Goal: Information Seeking & Learning: Learn about a topic

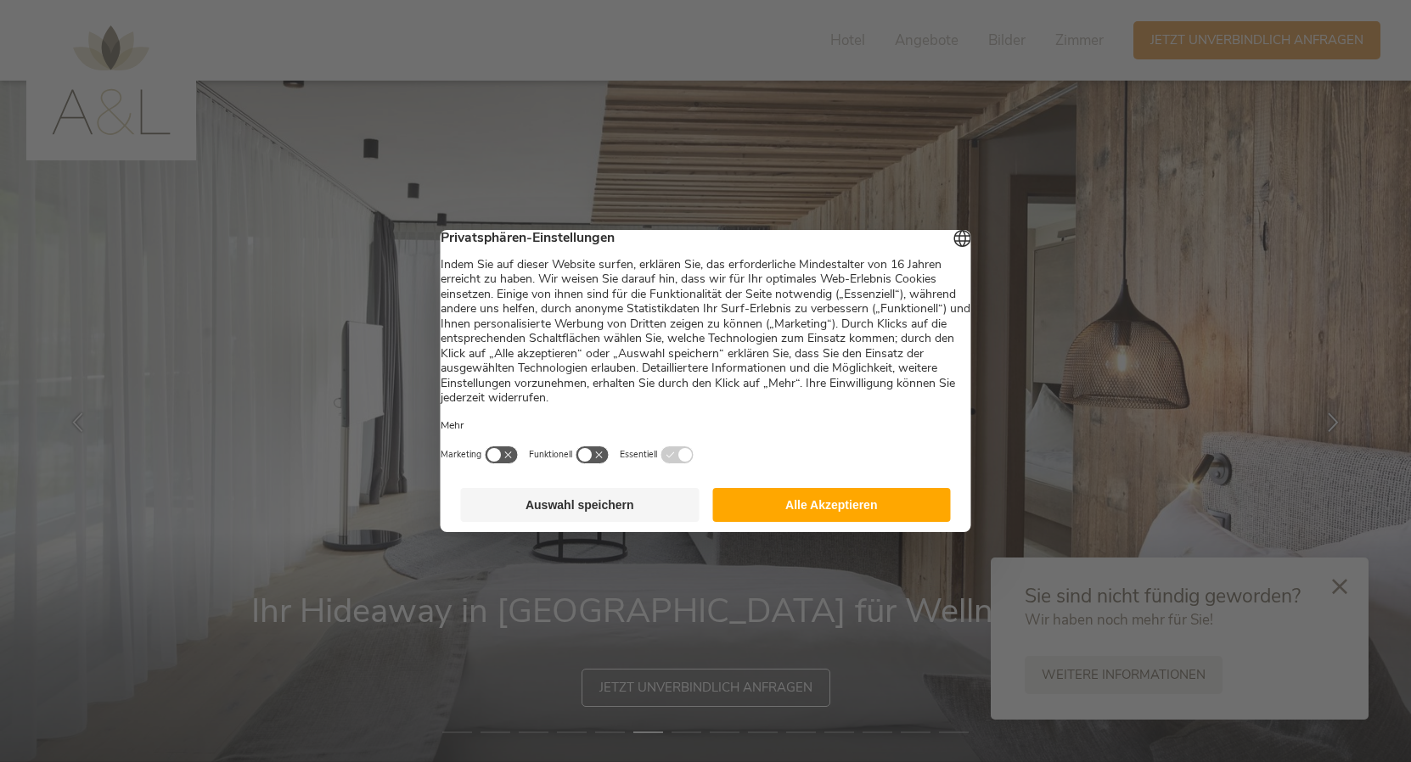
click at [861, 507] on button "Alle Akzeptieren" at bounding box center [831, 505] width 239 height 34
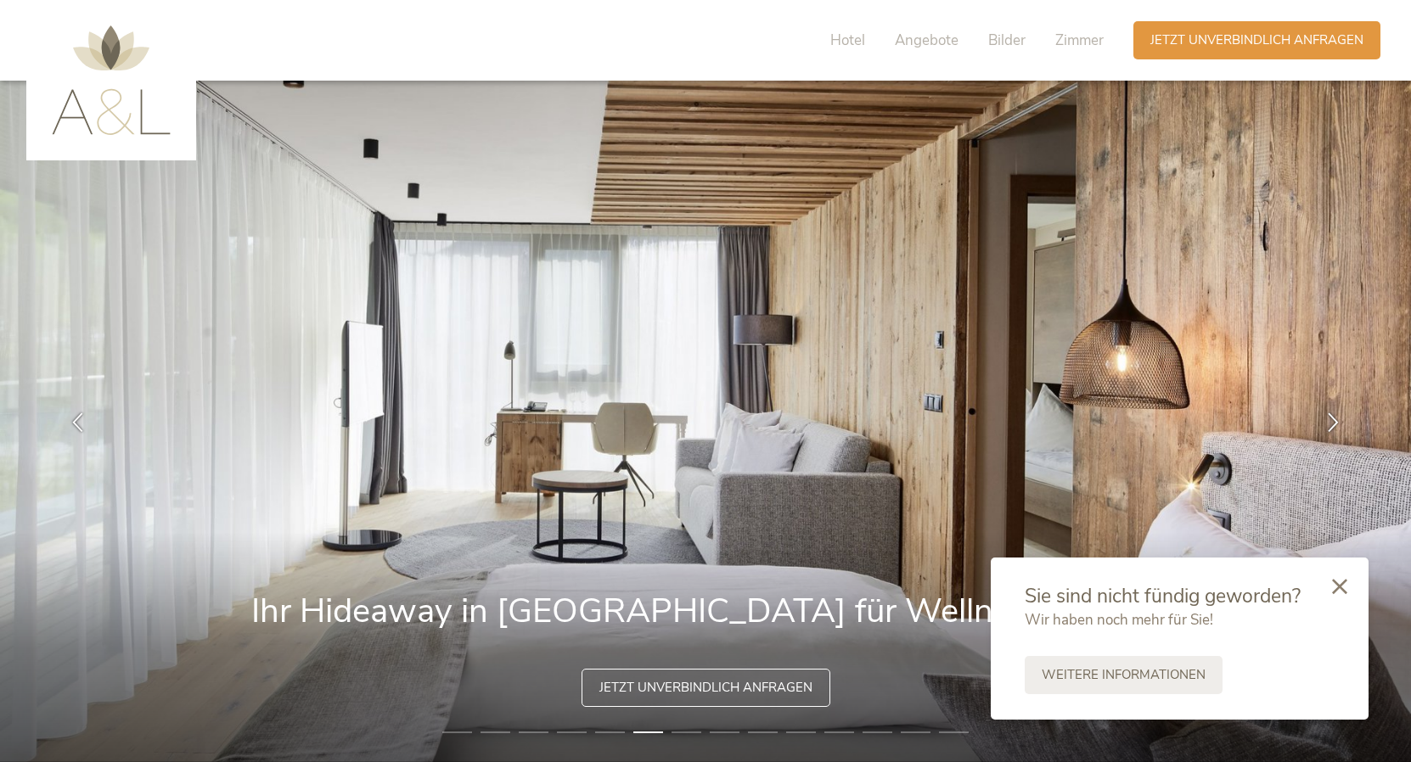
scroll to position [227, 0]
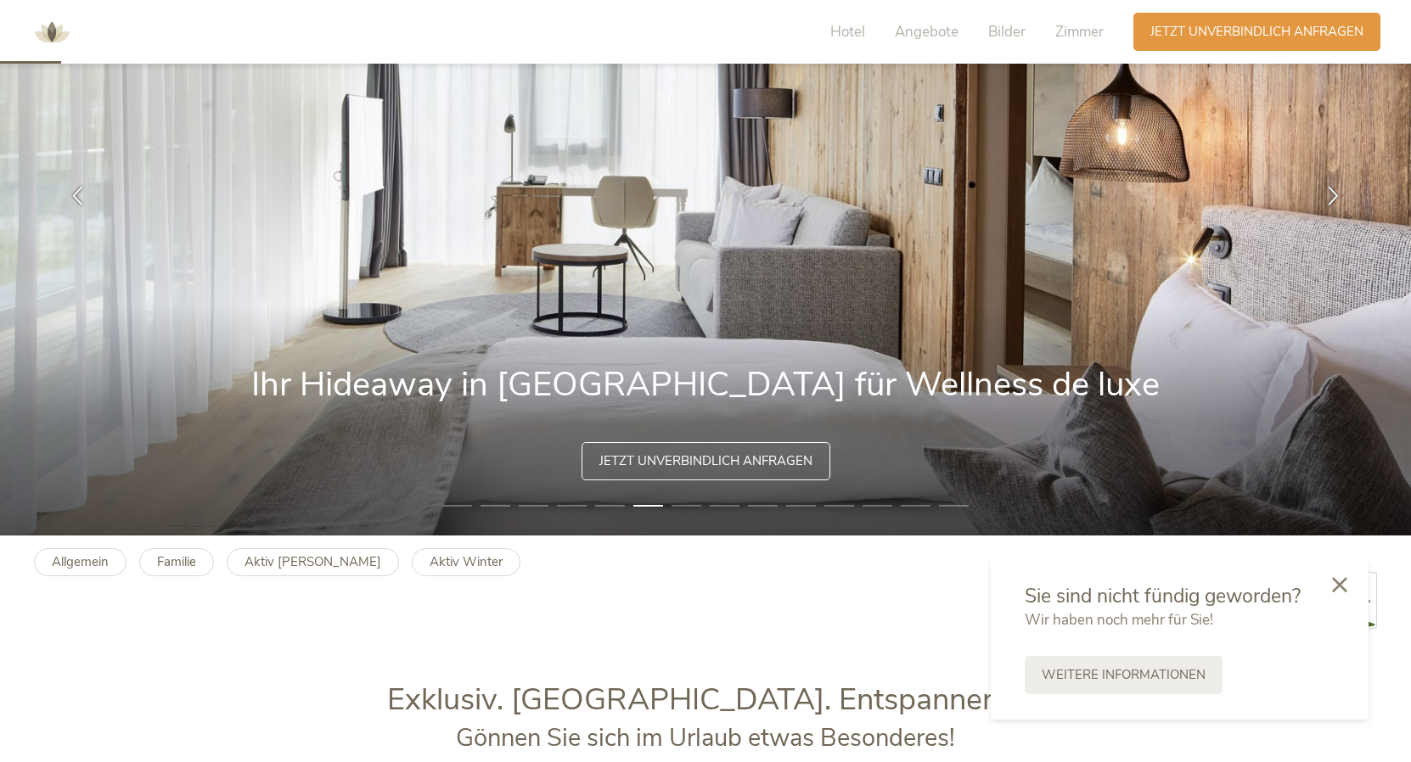
click at [1341, 593] on div at bounding box center [1340, 586] width 58 height 60
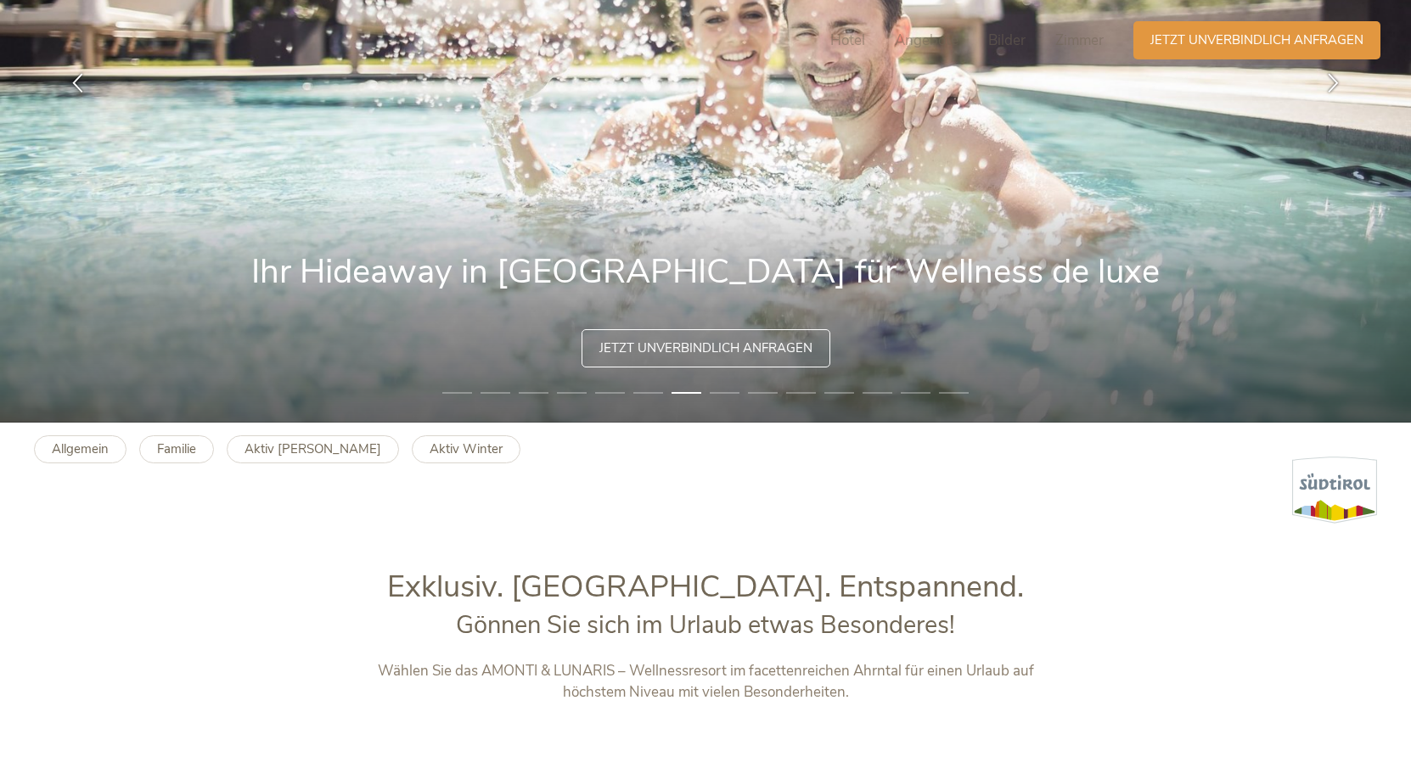
scroll to position [0, 0]
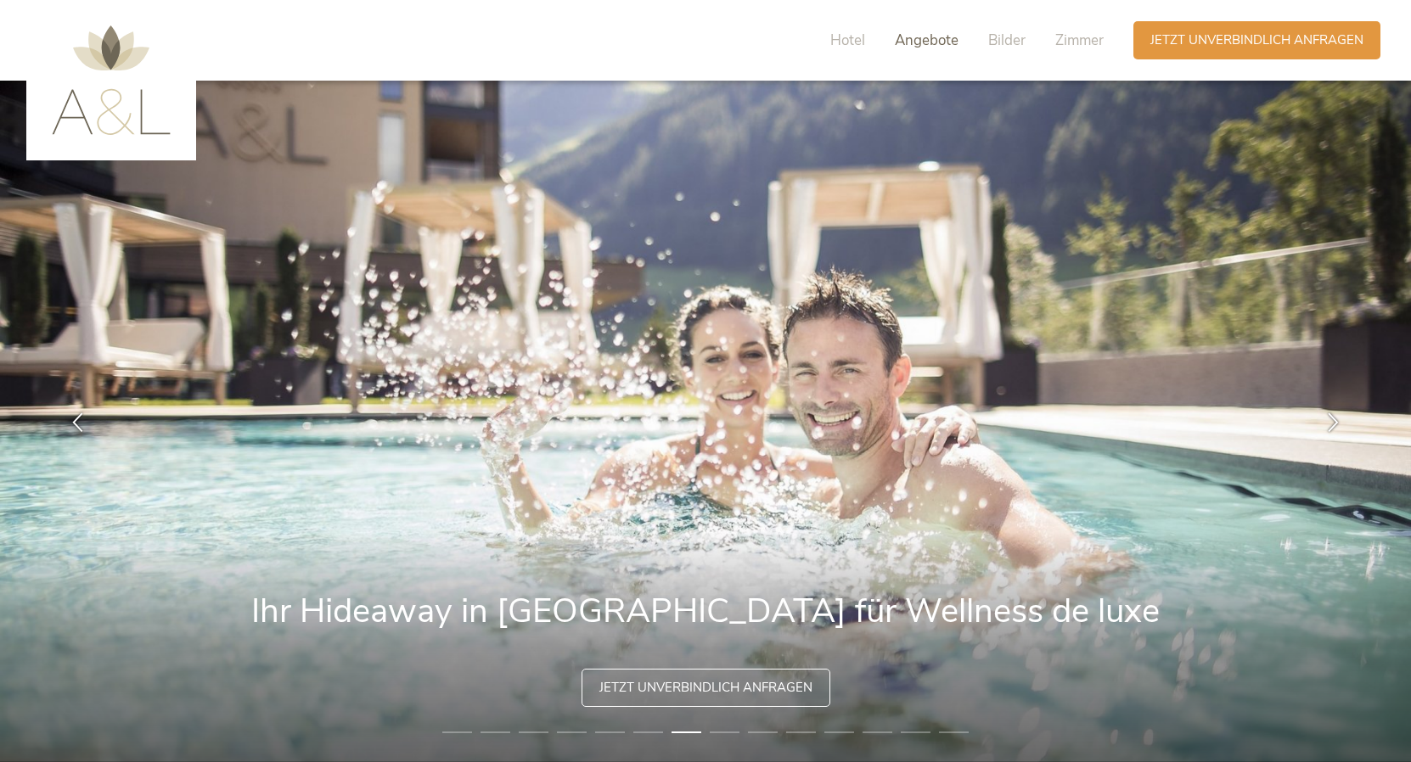
click at [926, 37] on span "Angebote" at bounding box center [927, 41] width 64 height 20
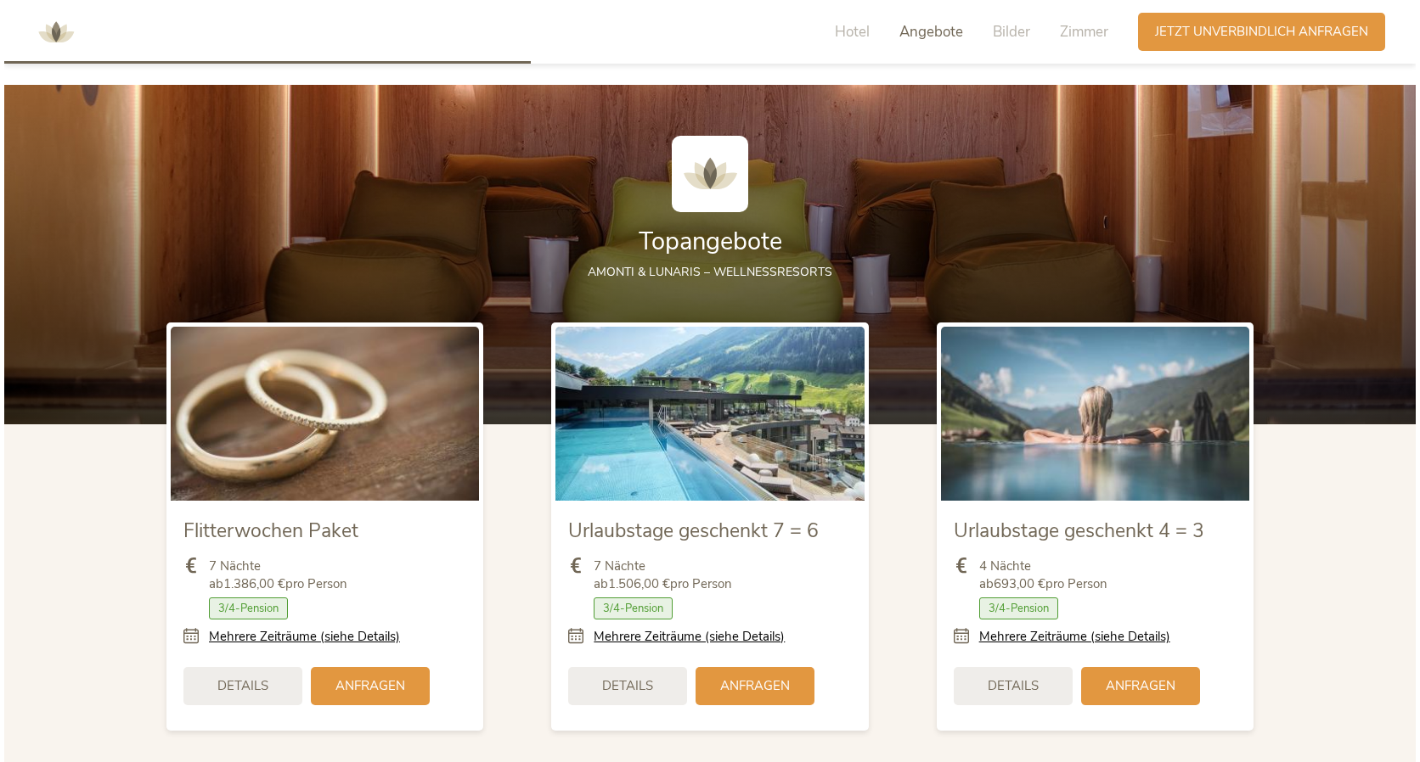
scroll to position [2057, 0]
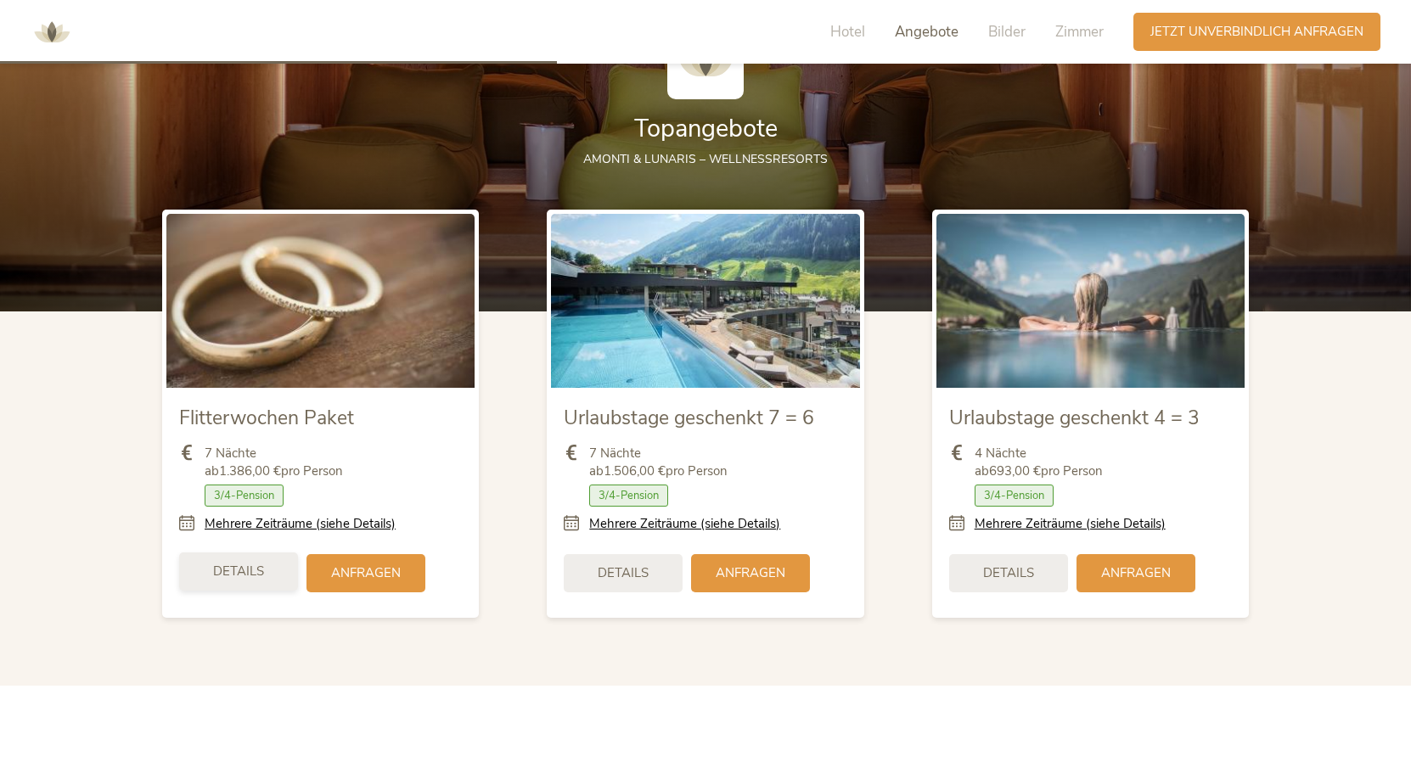
click at [221, 569] on span "Details" at bounding box center [238, 572] width 51 height 18
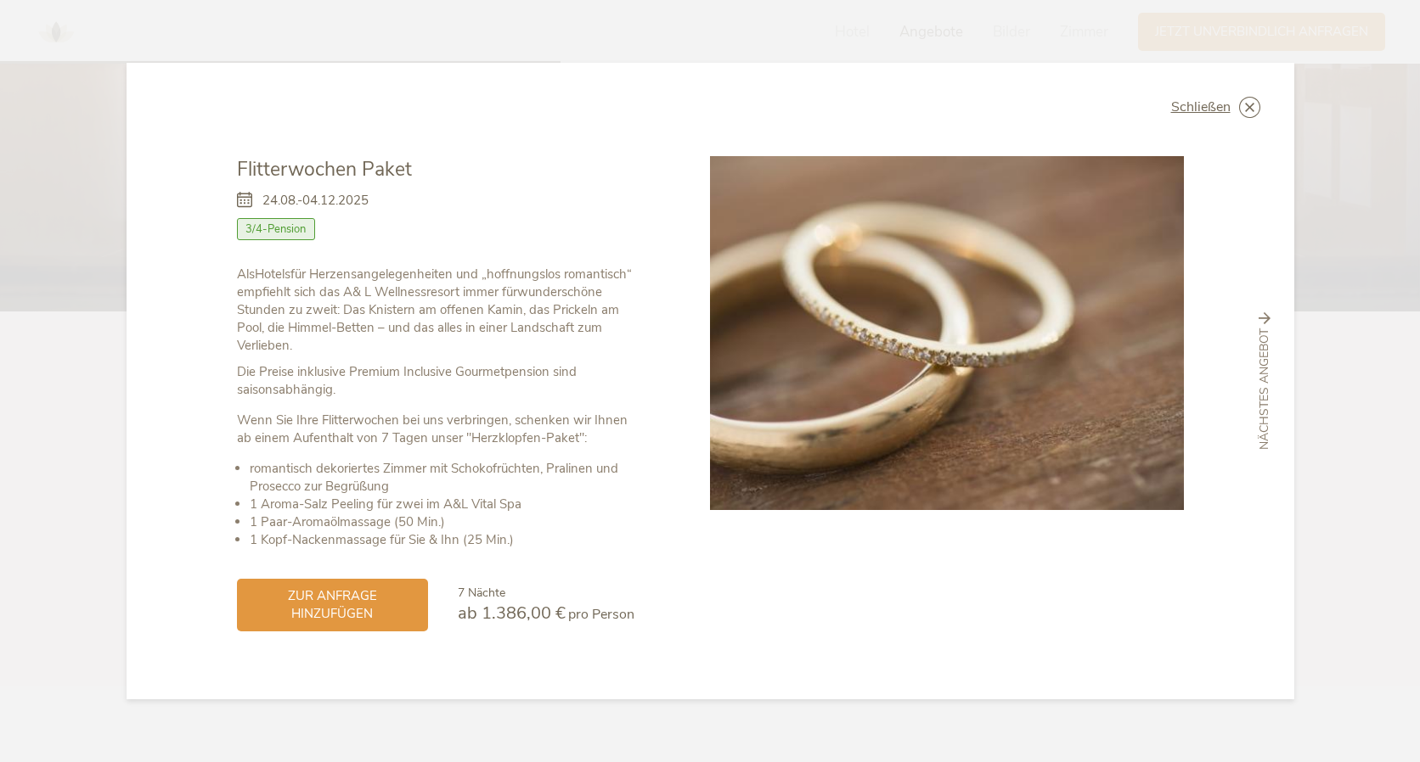
click at [1255, 347] on div "nächstes Angebot" at bounding box center [1264, 381] width 41 height 138
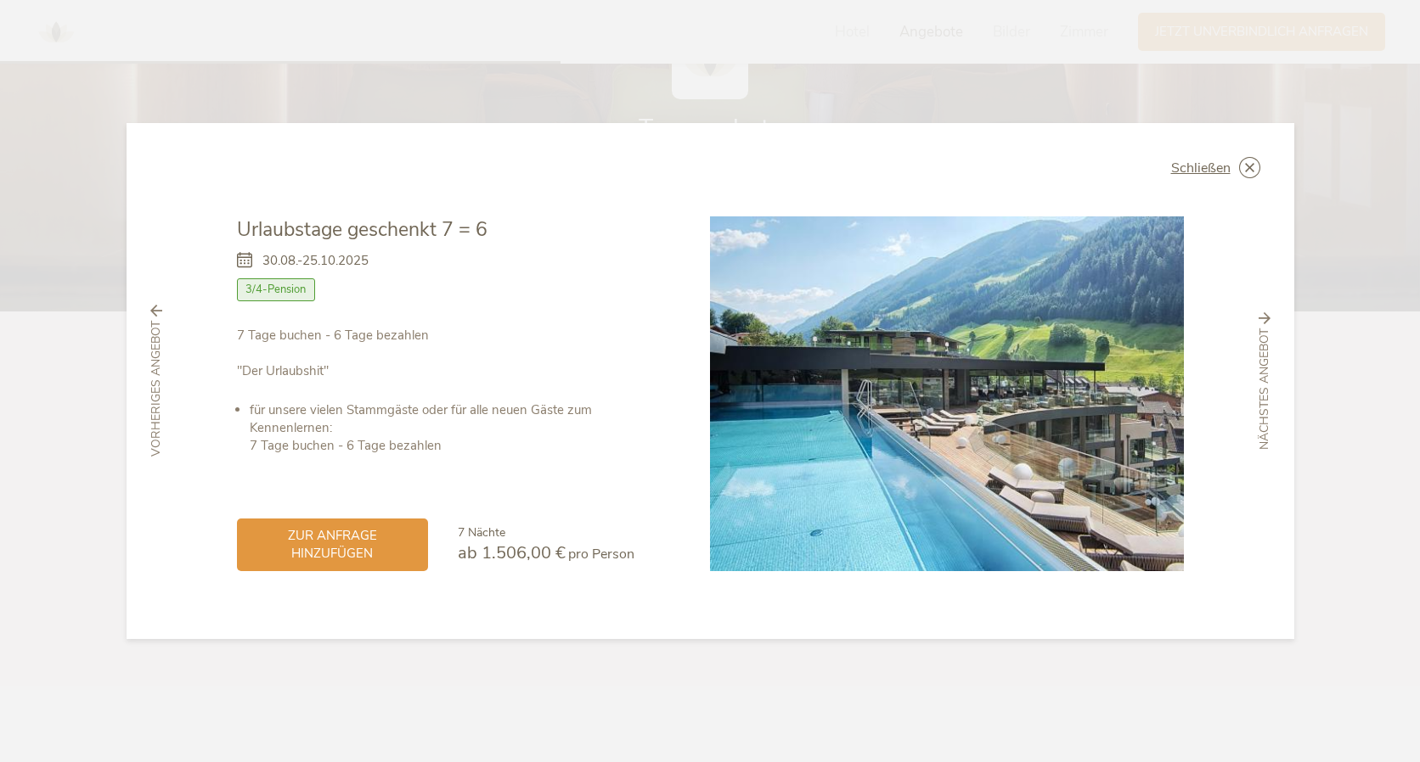
click at [1270, 394] on span "nächstes Angebot" at bounding box center [1264, 389] width 17 height 121
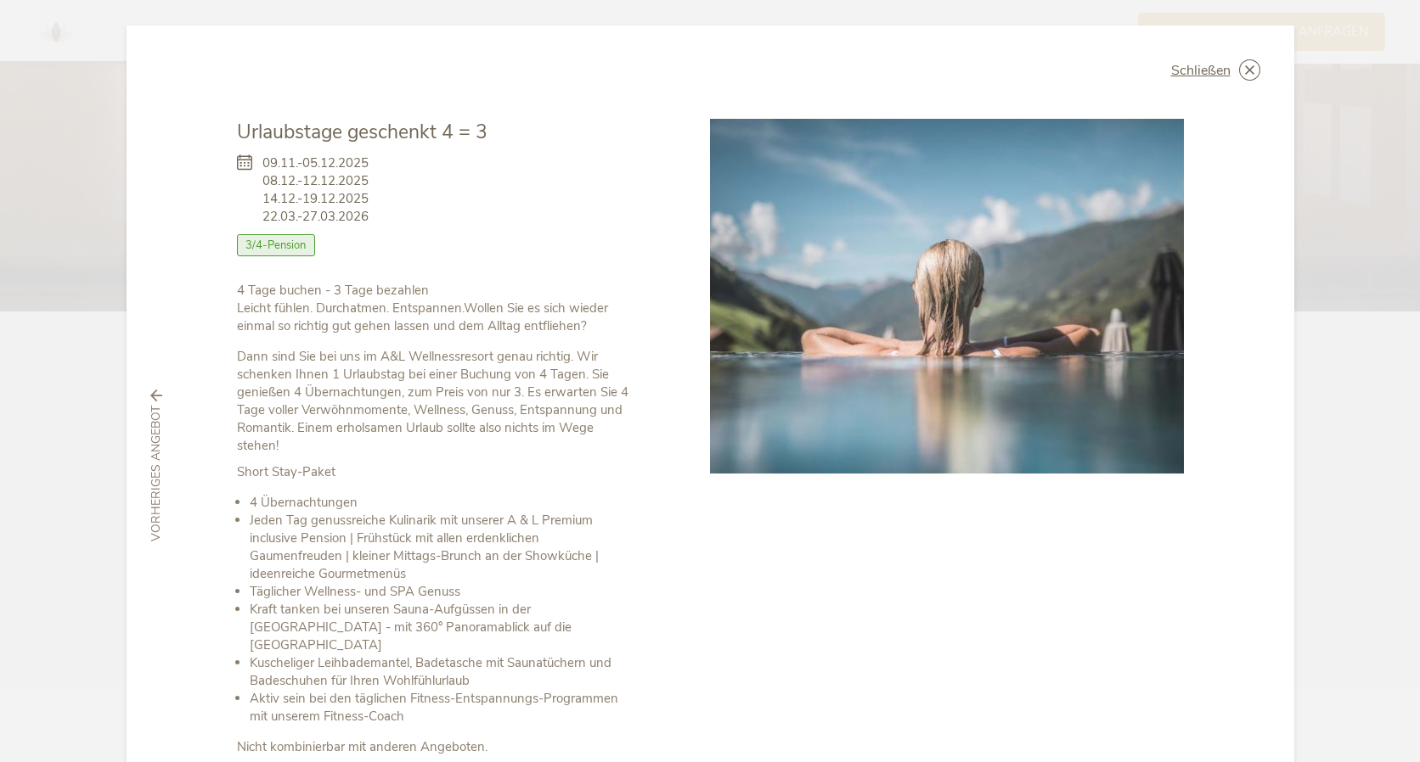
scroll to position [152, 0]
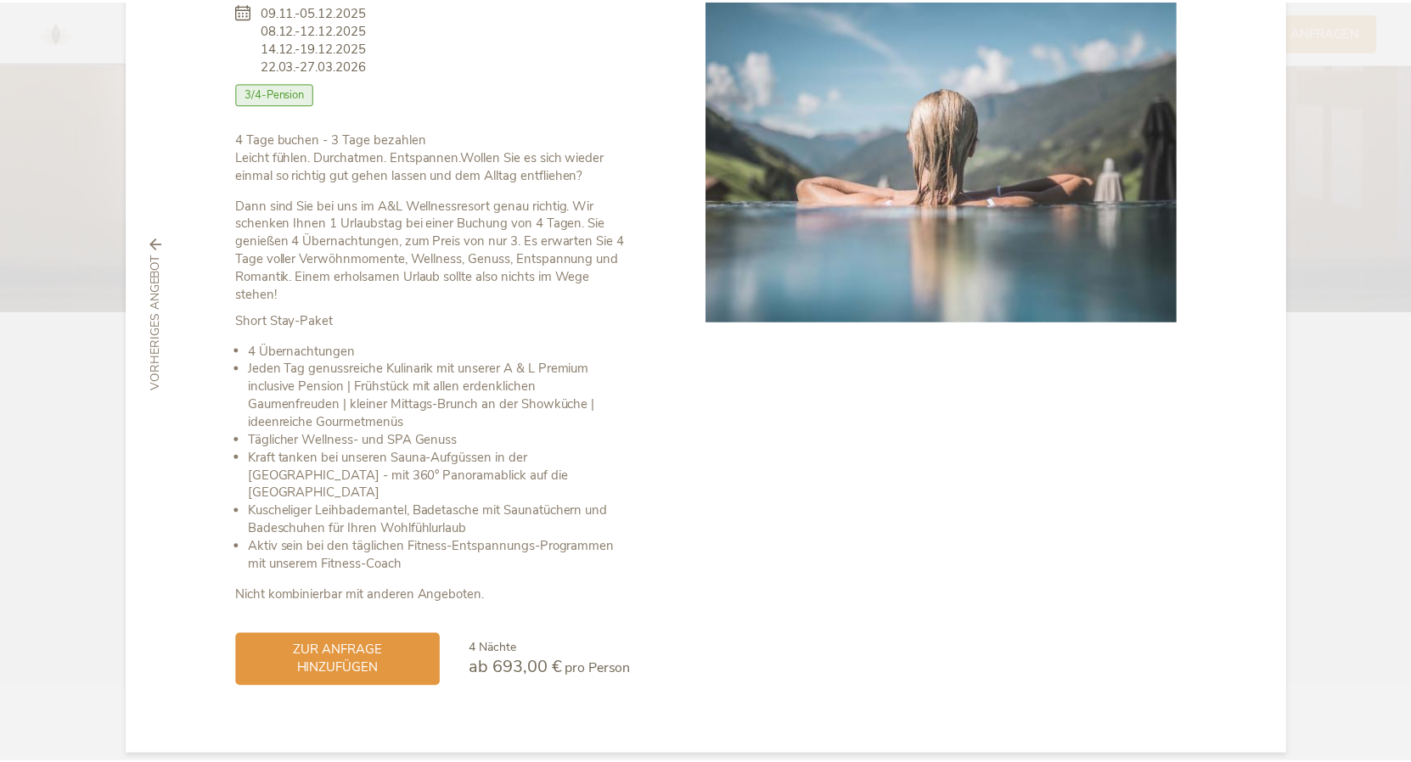
scroll to position [0, 0]
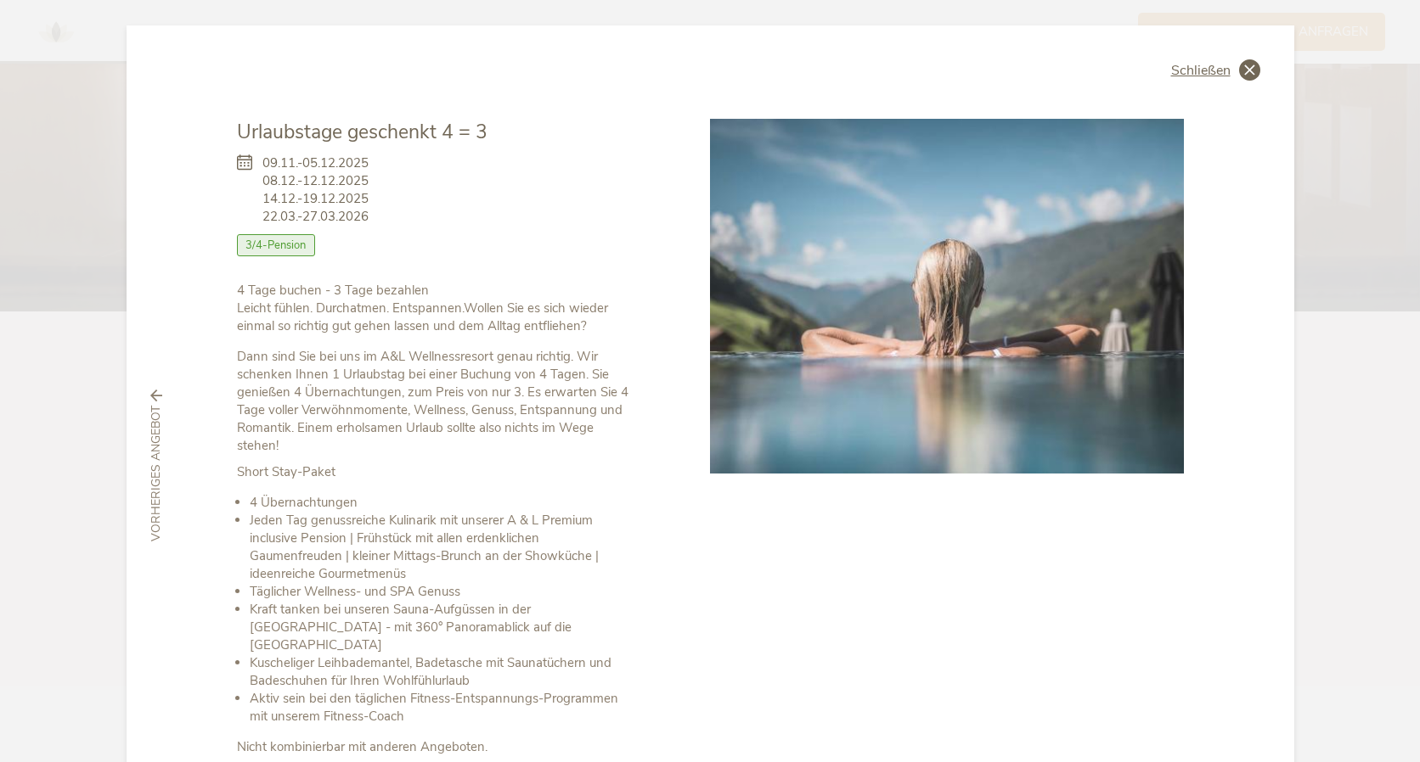
click at [1251, 77] on icon at bounding box center [1249, 69] width 21 height 21
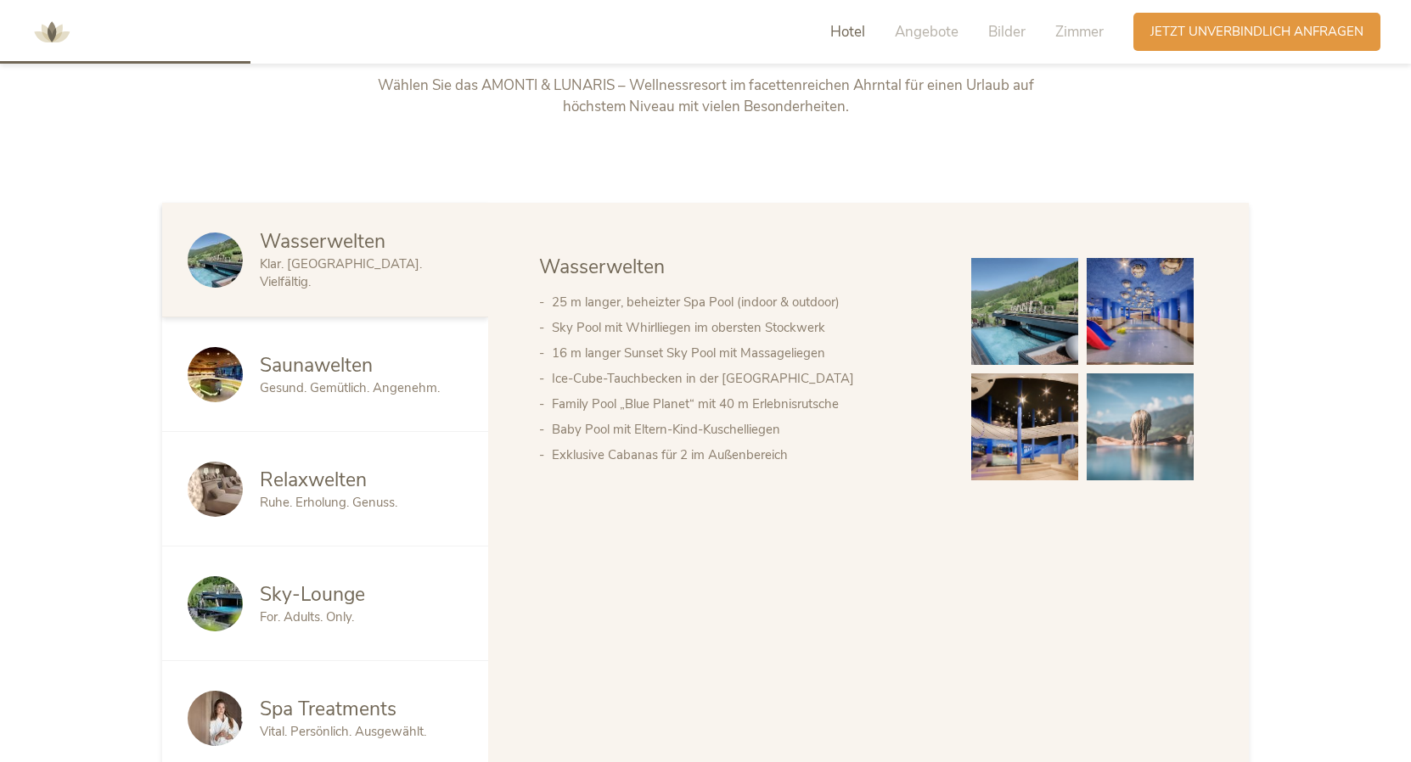
scroll to position [1038, 0]
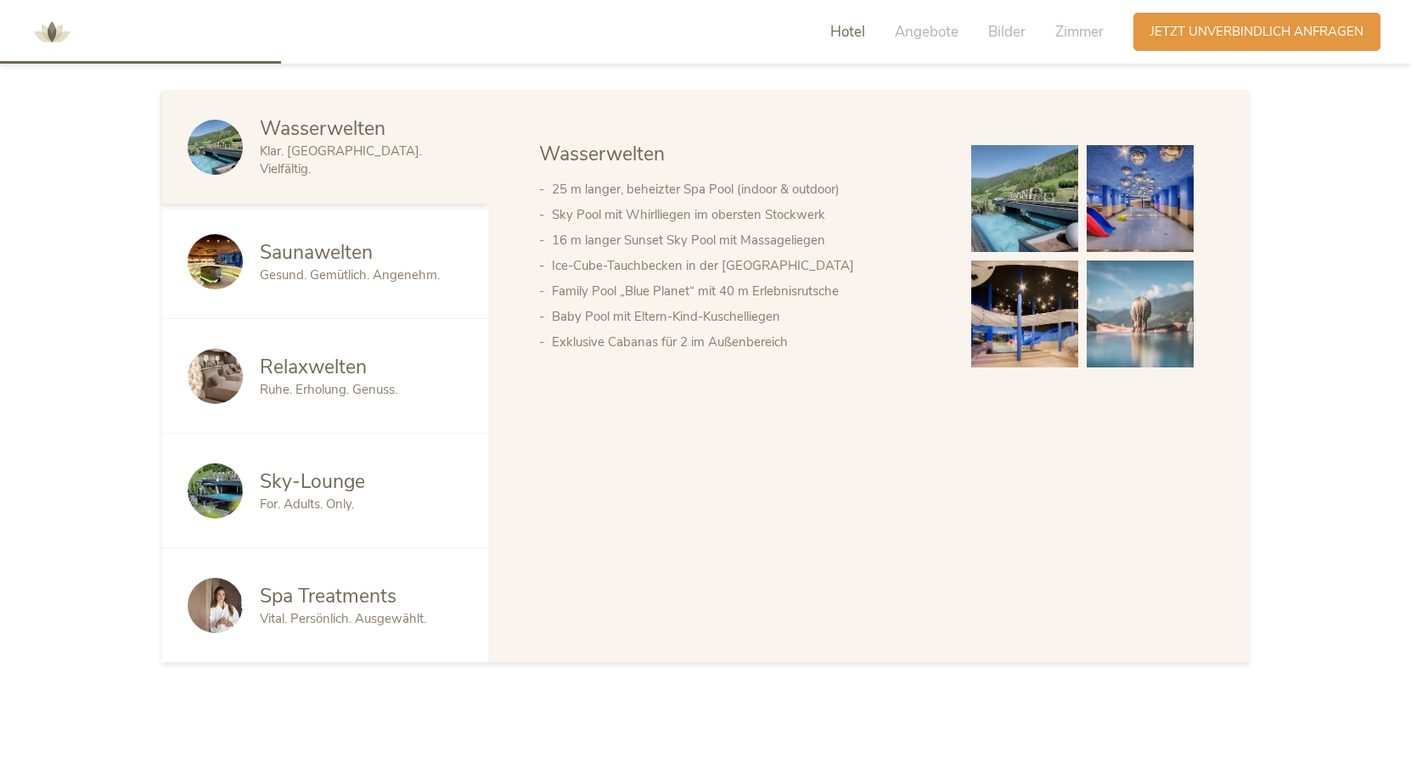
click at [346, 255] on span "Saunawelten" at bounding box center [316, 252] width 113 height 26
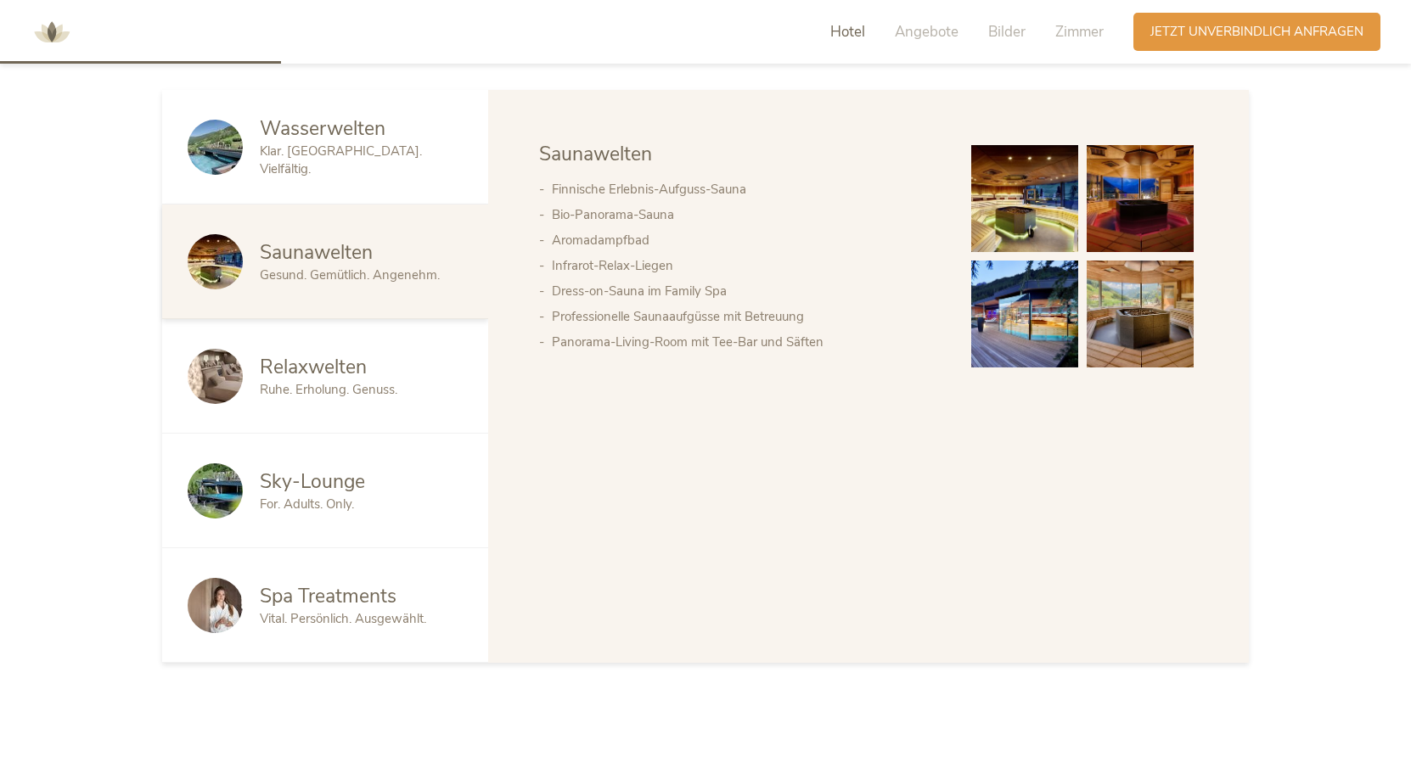
click at [349, 359] on span "Relaxwelten" at bounding box center [313, 367] width 107 height 26
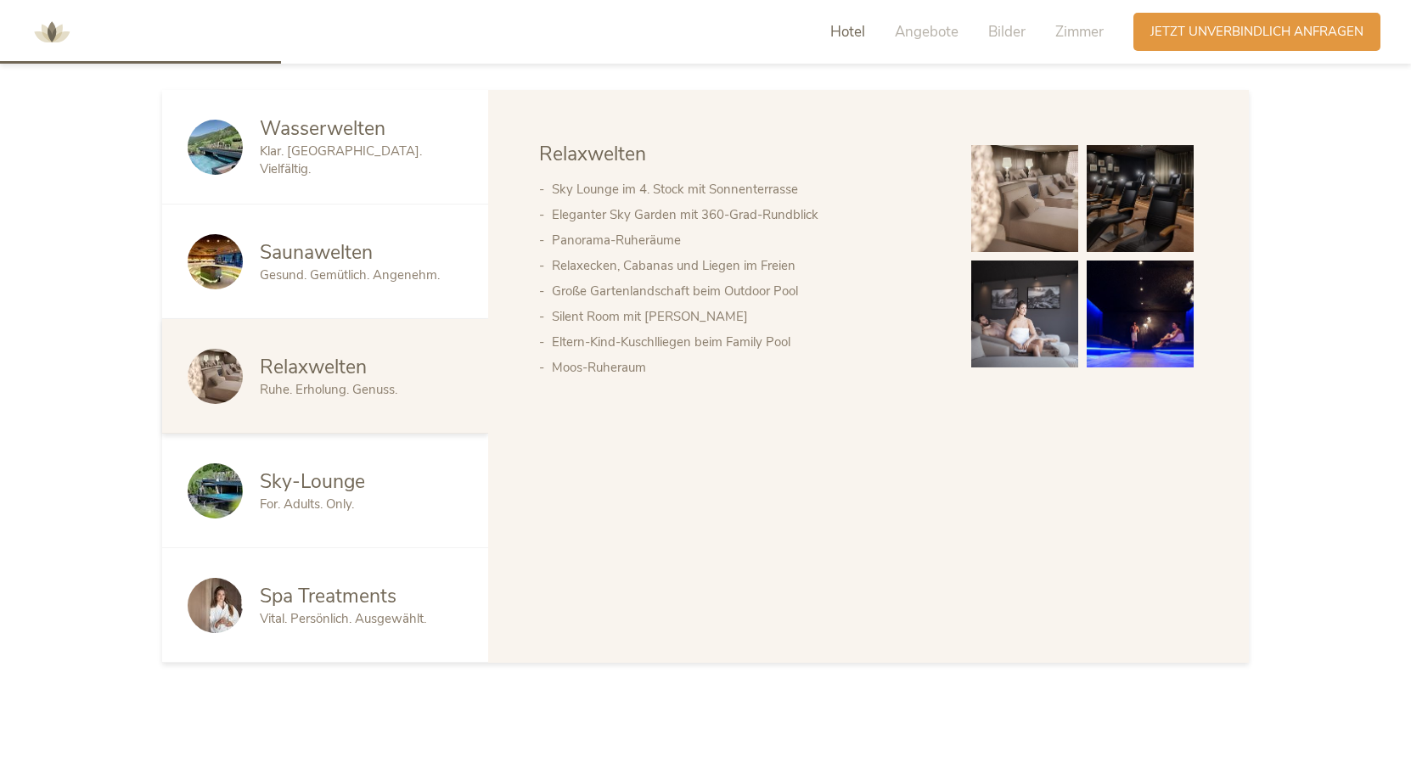
click at [339, 474] on span "Sky-Lounge" at bounding box center [312, 482] width 105 height 26
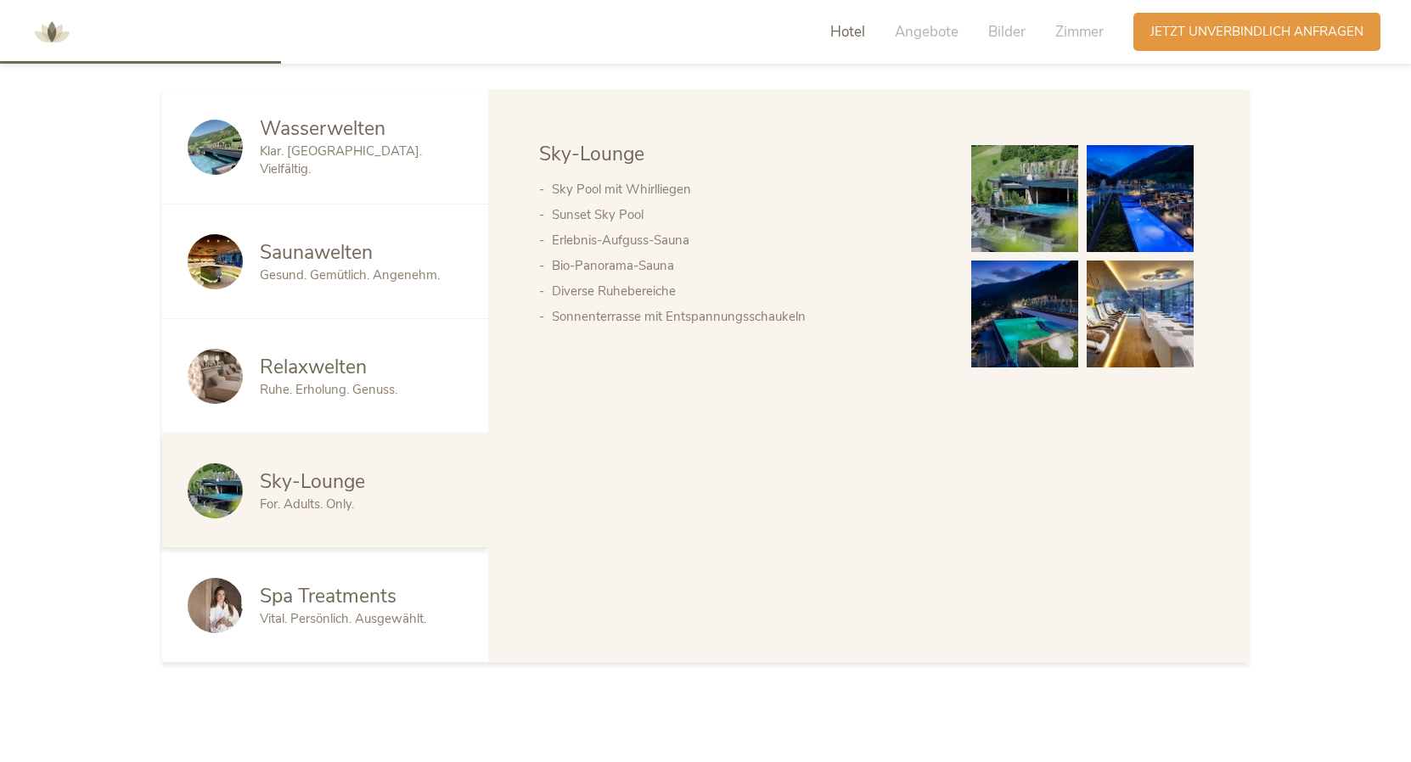
click at [335, 603] on span "Spa Treatments" at bounding box center [328, 596] width 137 height 26
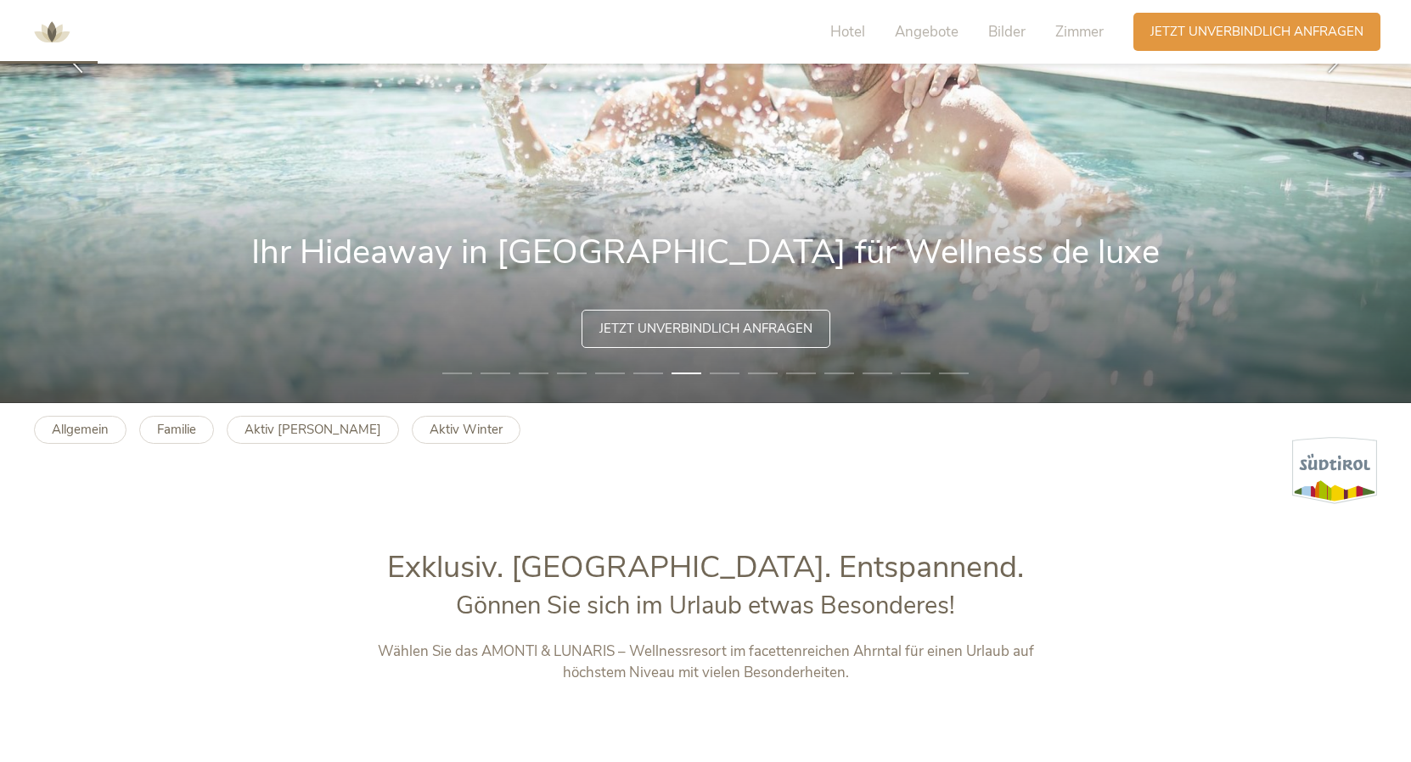
scroll to position [246, 0]
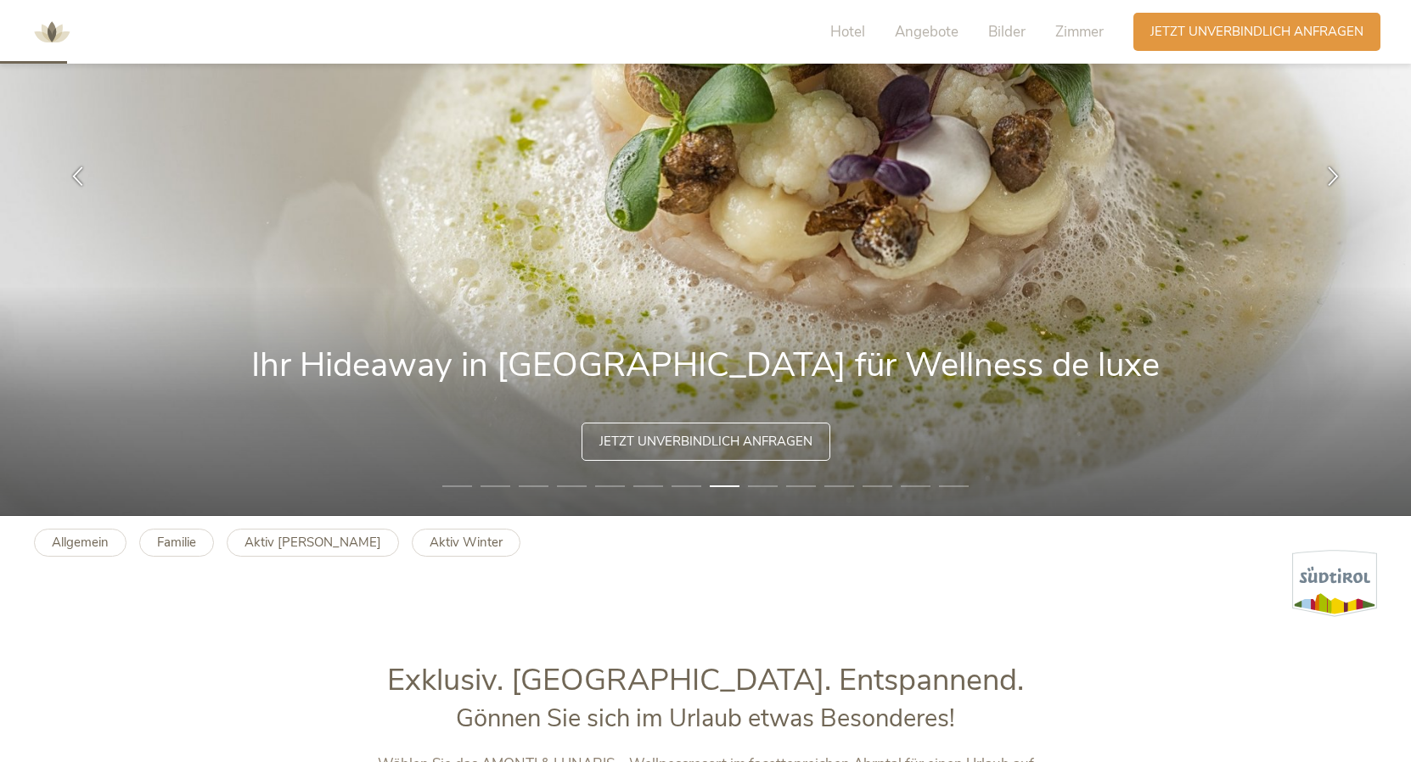
click at [1076, 17] on div "Hotel Angebote Bilder Zimmer" at bounding box center [971, 32] width 324 height 38
click at [1076, 31] on span "Zimmer" at bounding box center [1079, 32] width 48 height 20
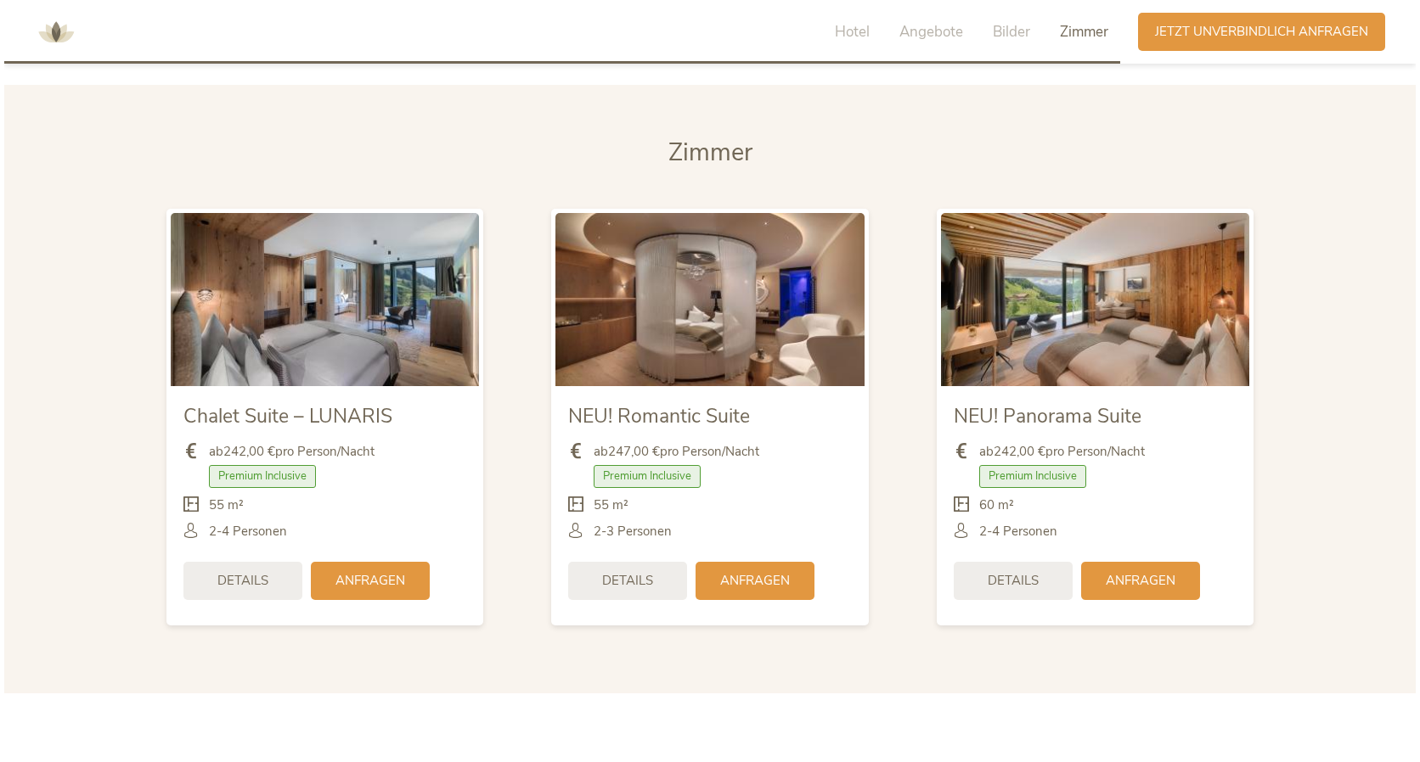
scroll to position [4231, 0]
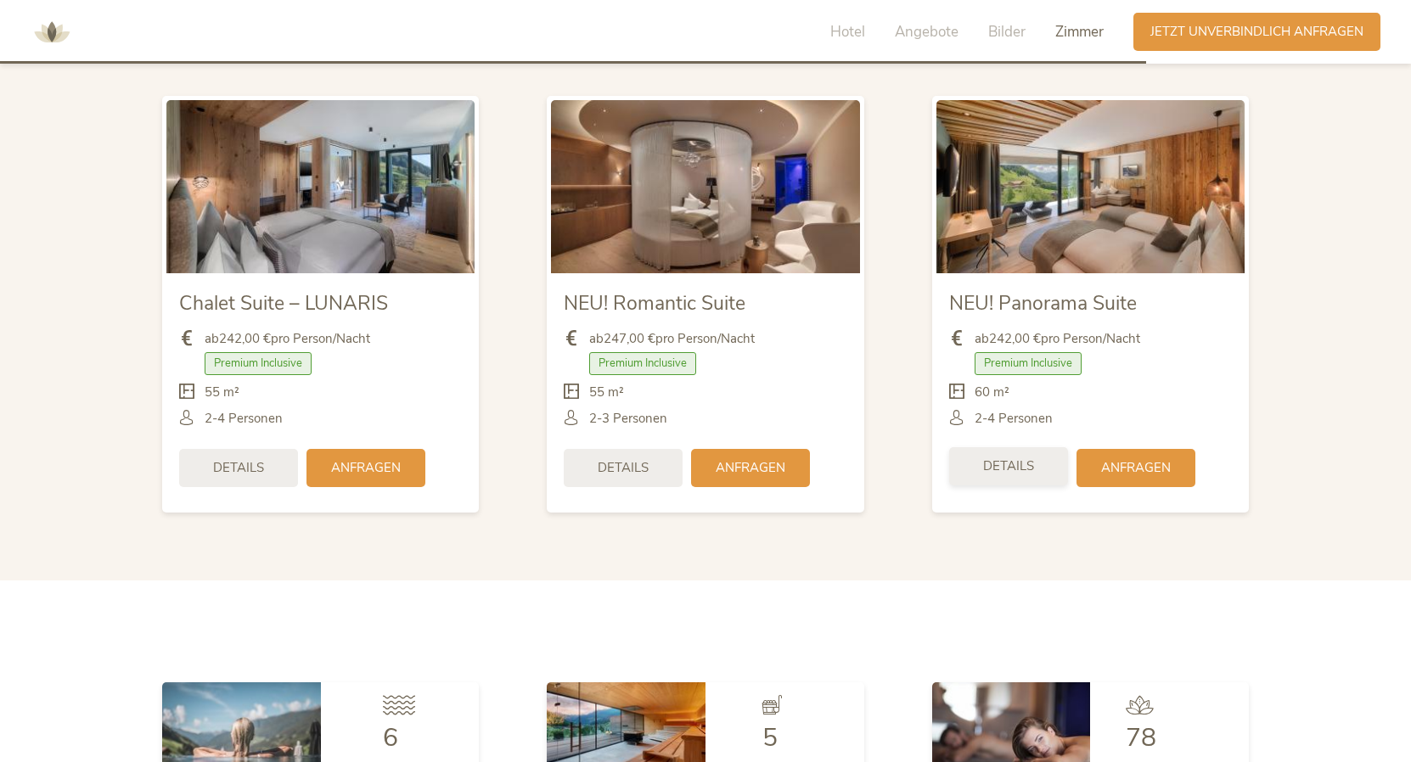
click at [1016, 461] on span "Details" at bounding box center [1008, 467] width 51 height 18
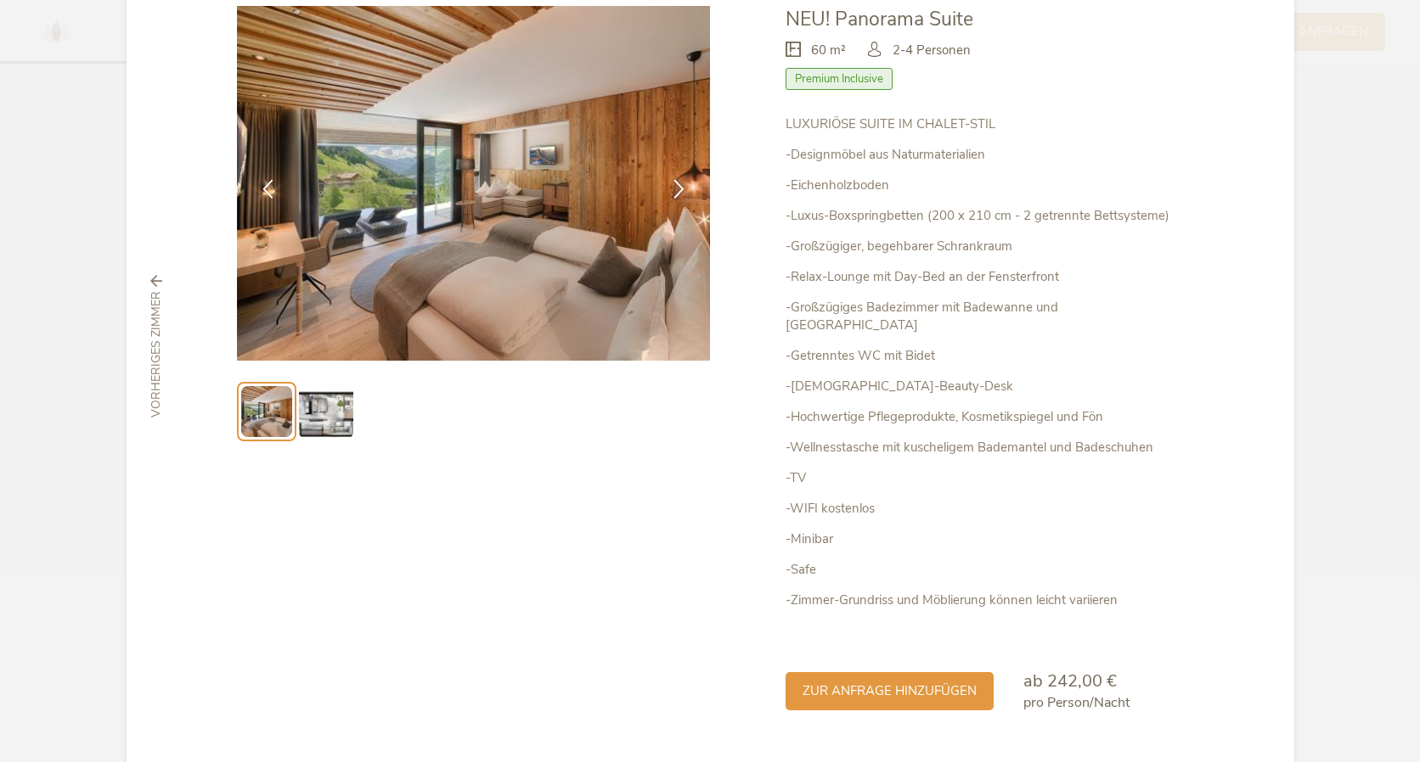
scroll to position [139, 0]
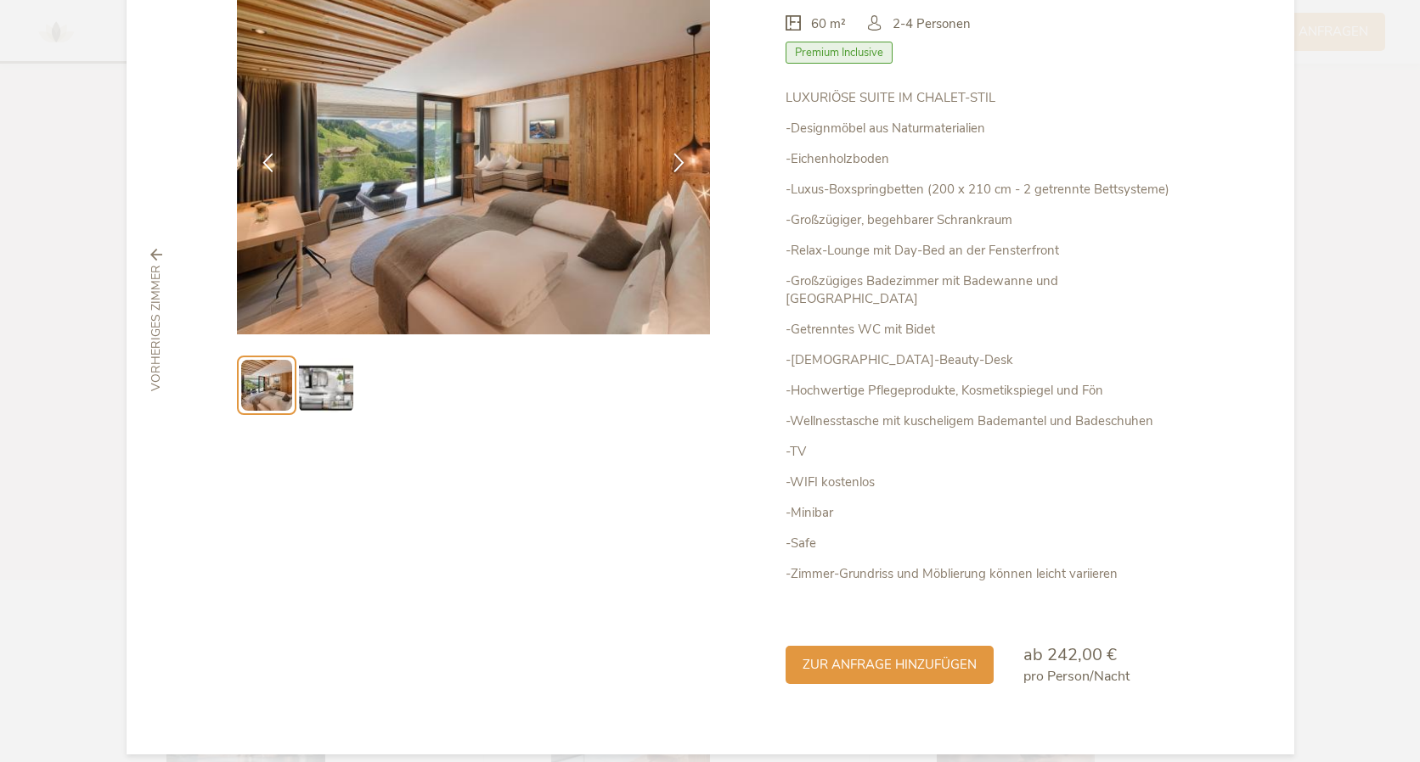
click at [348, 402] on img at bounding box center [326, 385] width 54 height 54
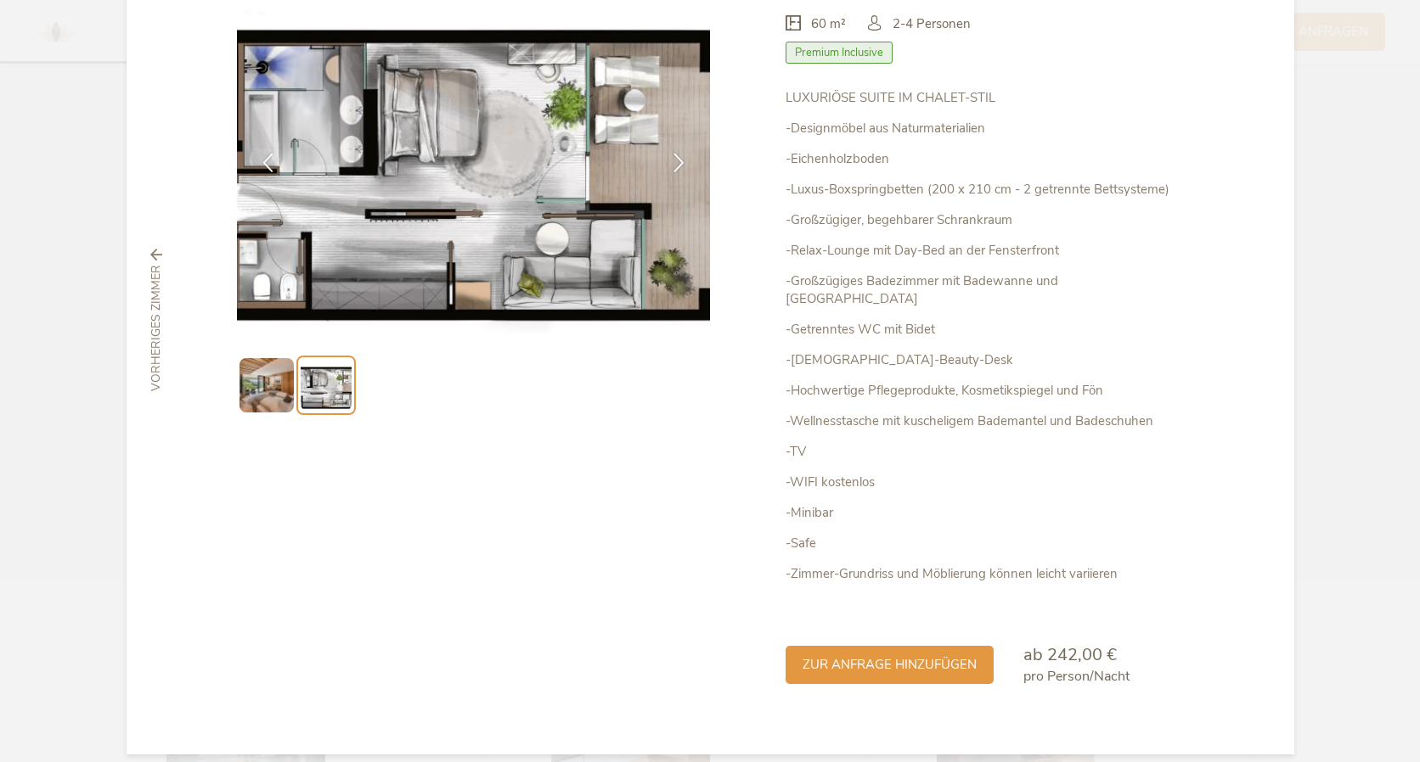
click at [259, 396] on img at bounding box center [266, 385] width 54 height 54
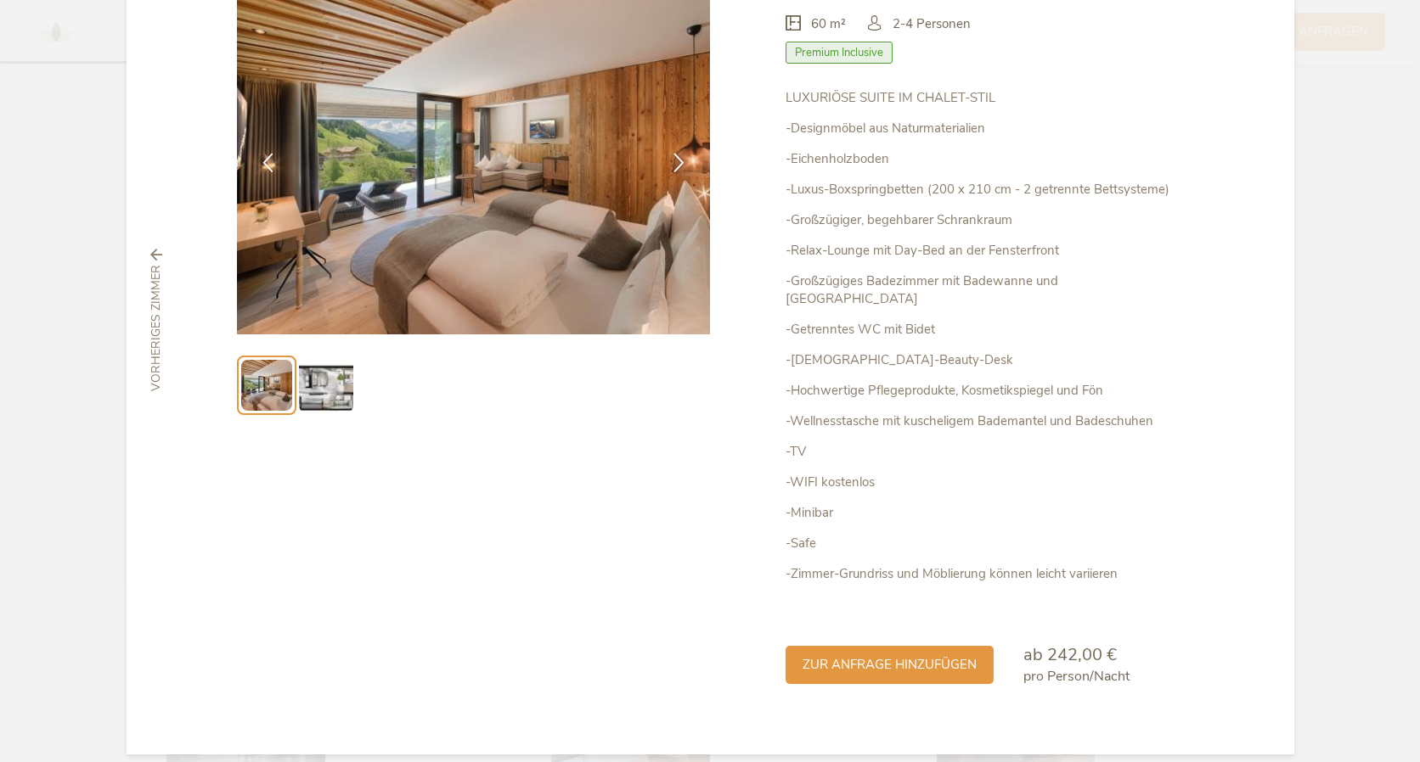
scroll to position [0, 0]
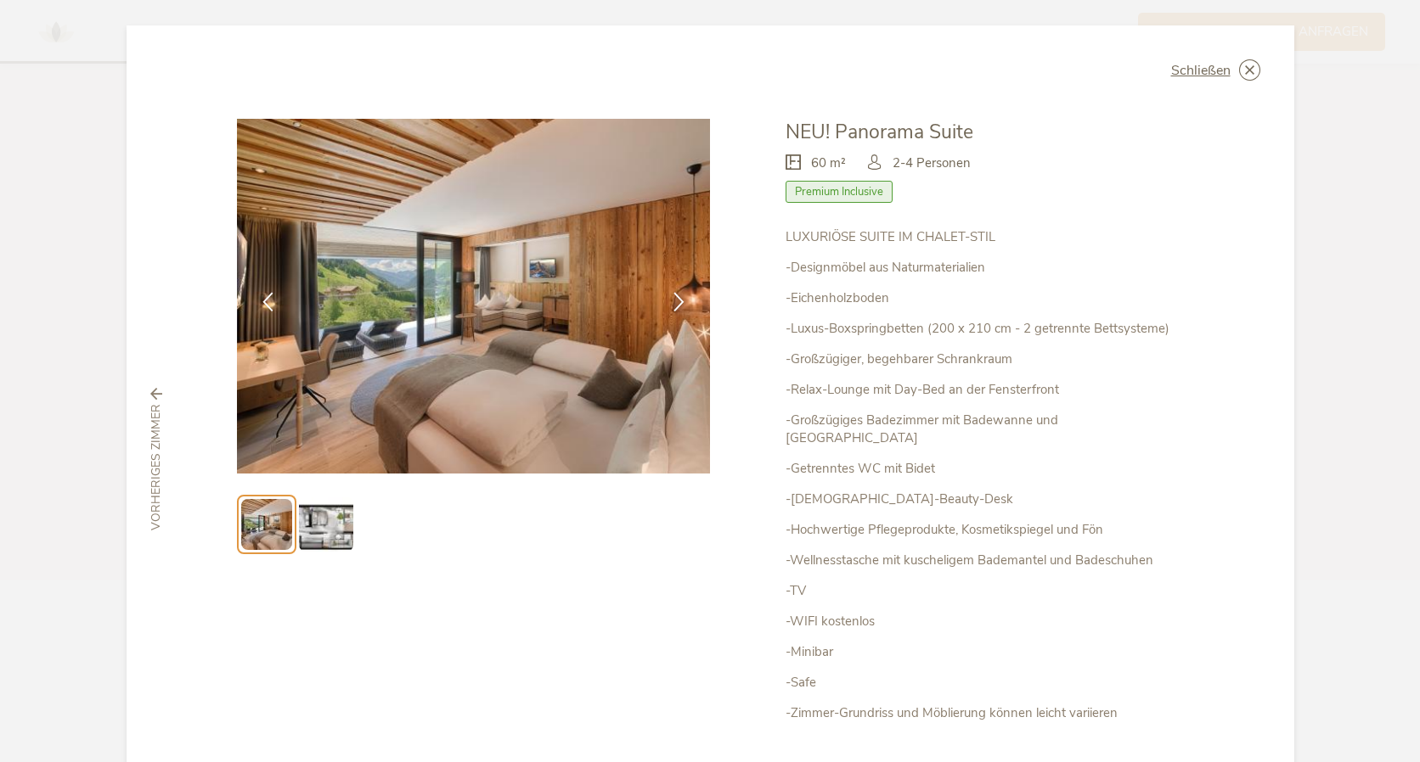
click at [853, 194] on span "Premium Inclusive" at bounding box center [838, 192] width 107 height 22
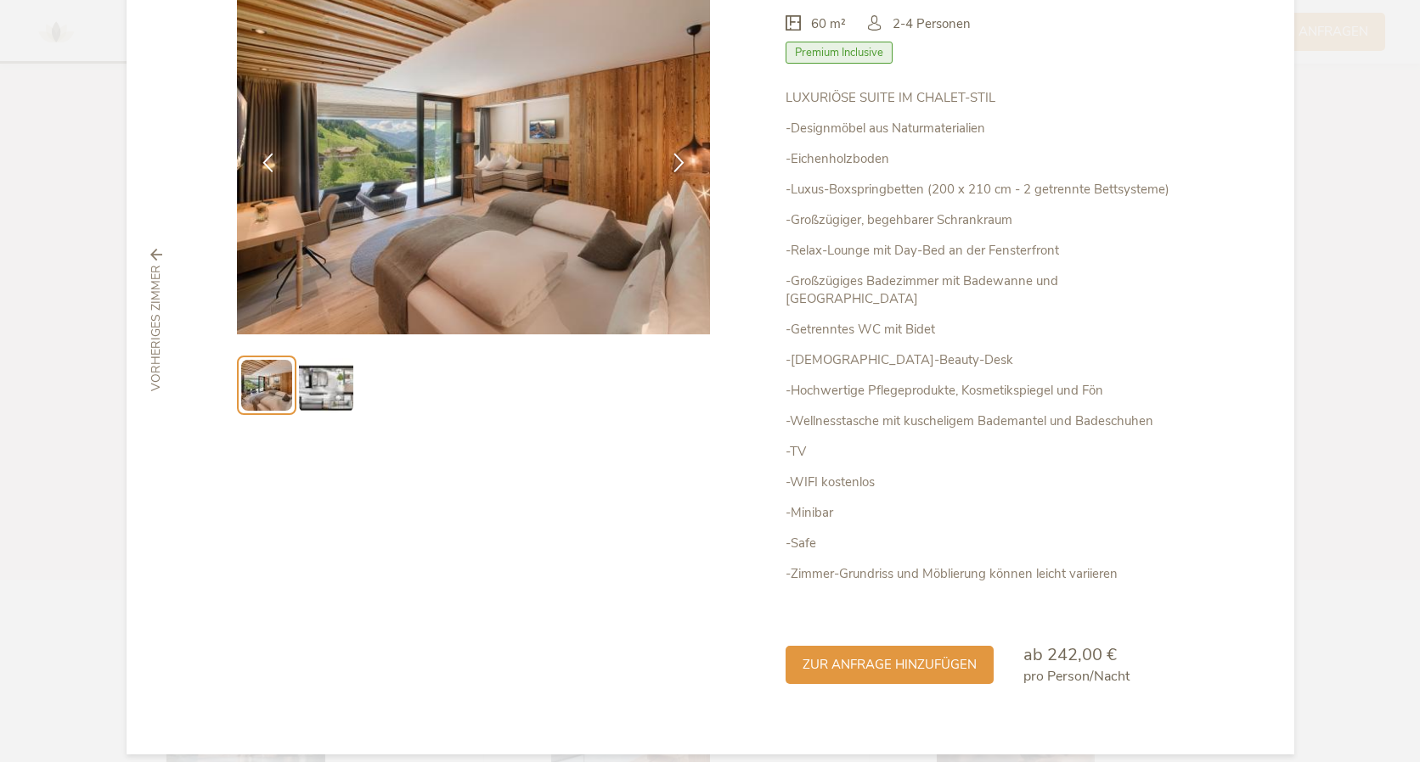
click at [161, 235] on div "Schließen NEU! Panorama Suite 60 m² Premium Inclusive" at bounding box center [710, 320] width 1167 height 869
click at [157, 250] on icon at bounding box center [156, 255] width 12 height 12
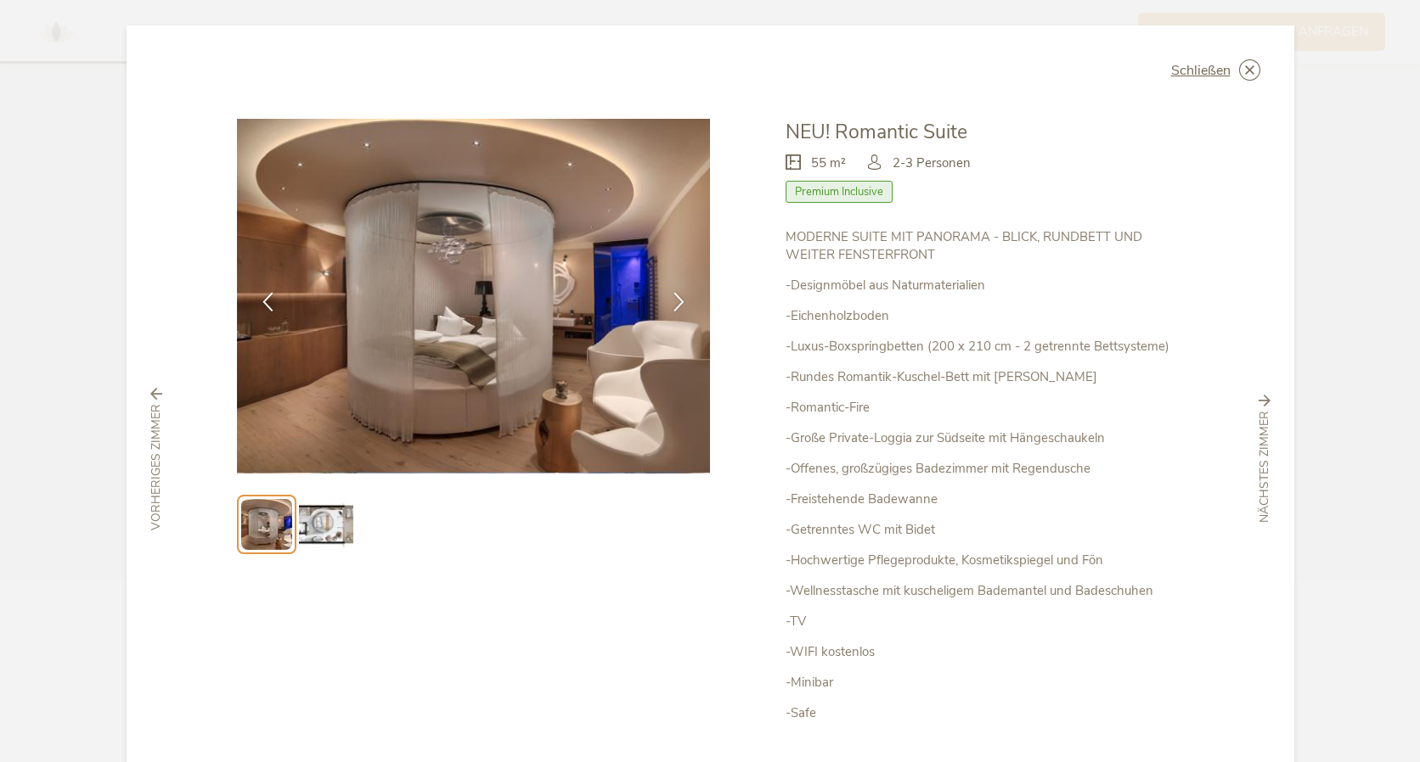
click at [158, 430] on span "vorheriges Zimmer" at bounding box center [156, 467] width 17 height 127
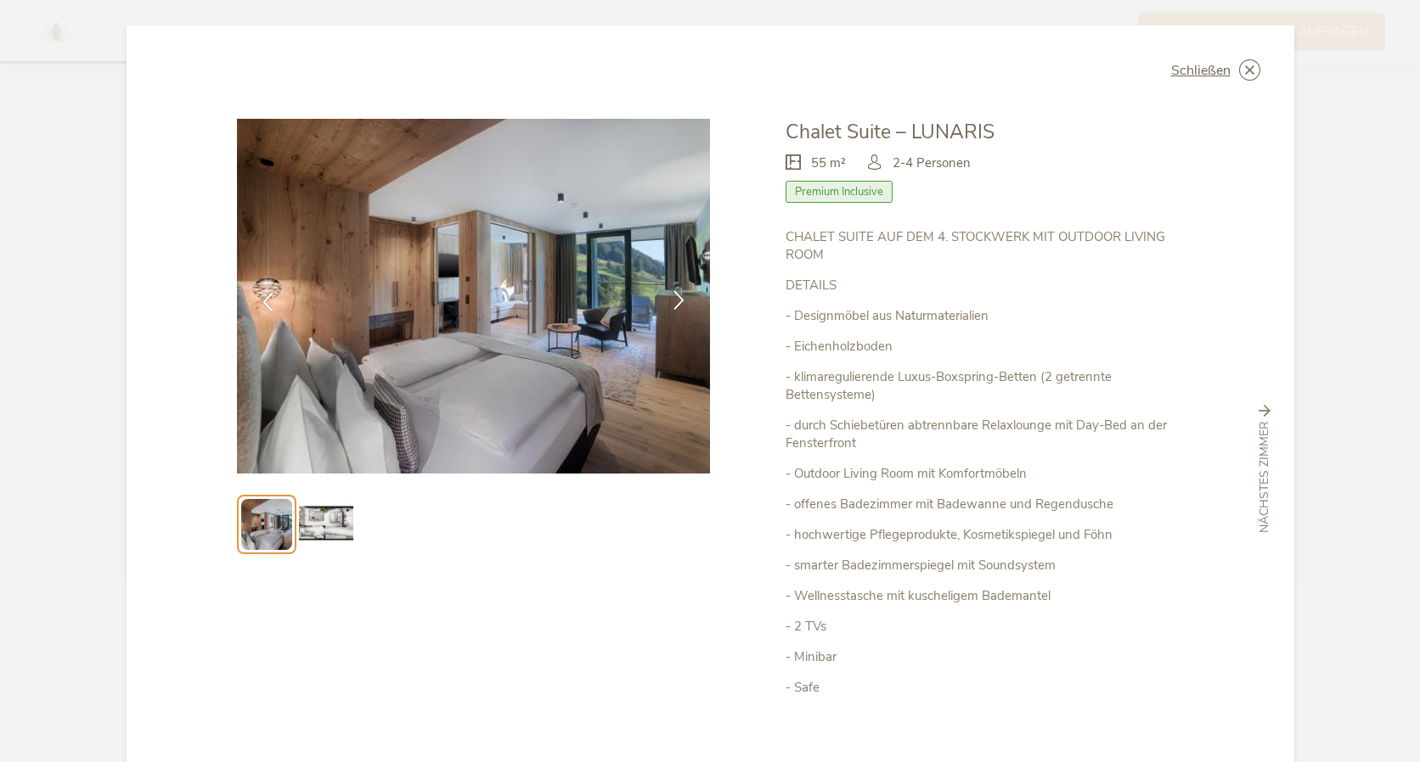
click at [682, 295] on icon at bounding box center [679, 300] width 20 height 20
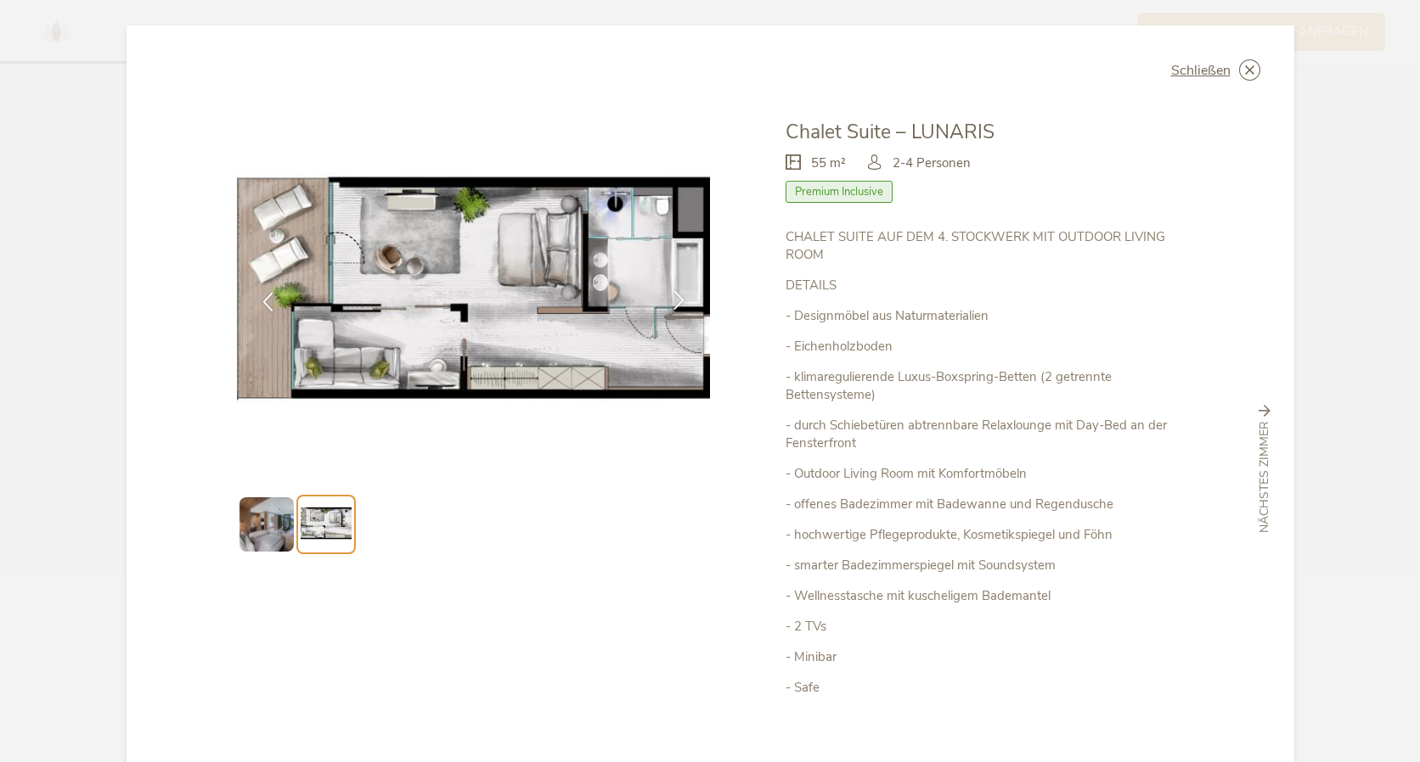
click at [682, 295] on icon at bounding box center [679, 300] width 20 height 20
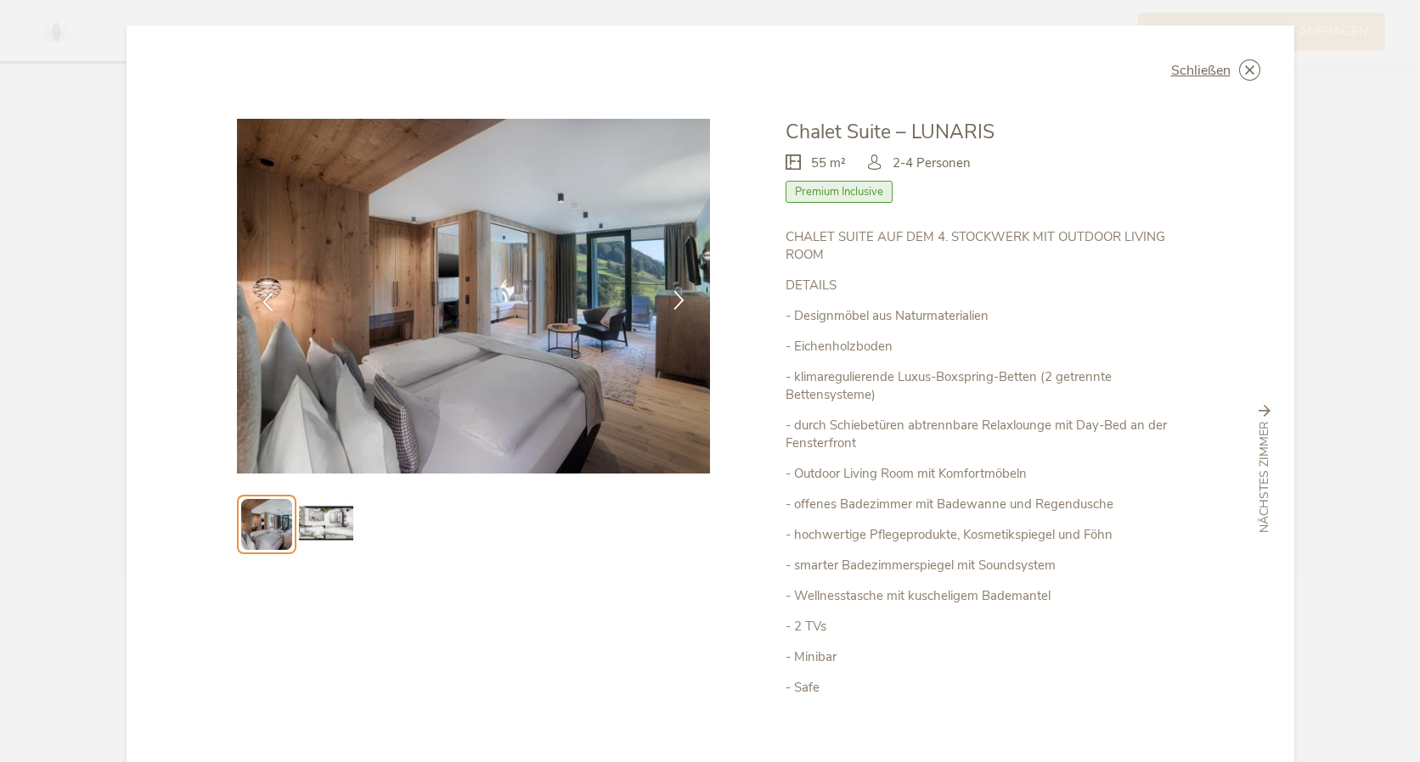
click at [682, 295] on icon at bounding box center [679, 300] width 20 height 20
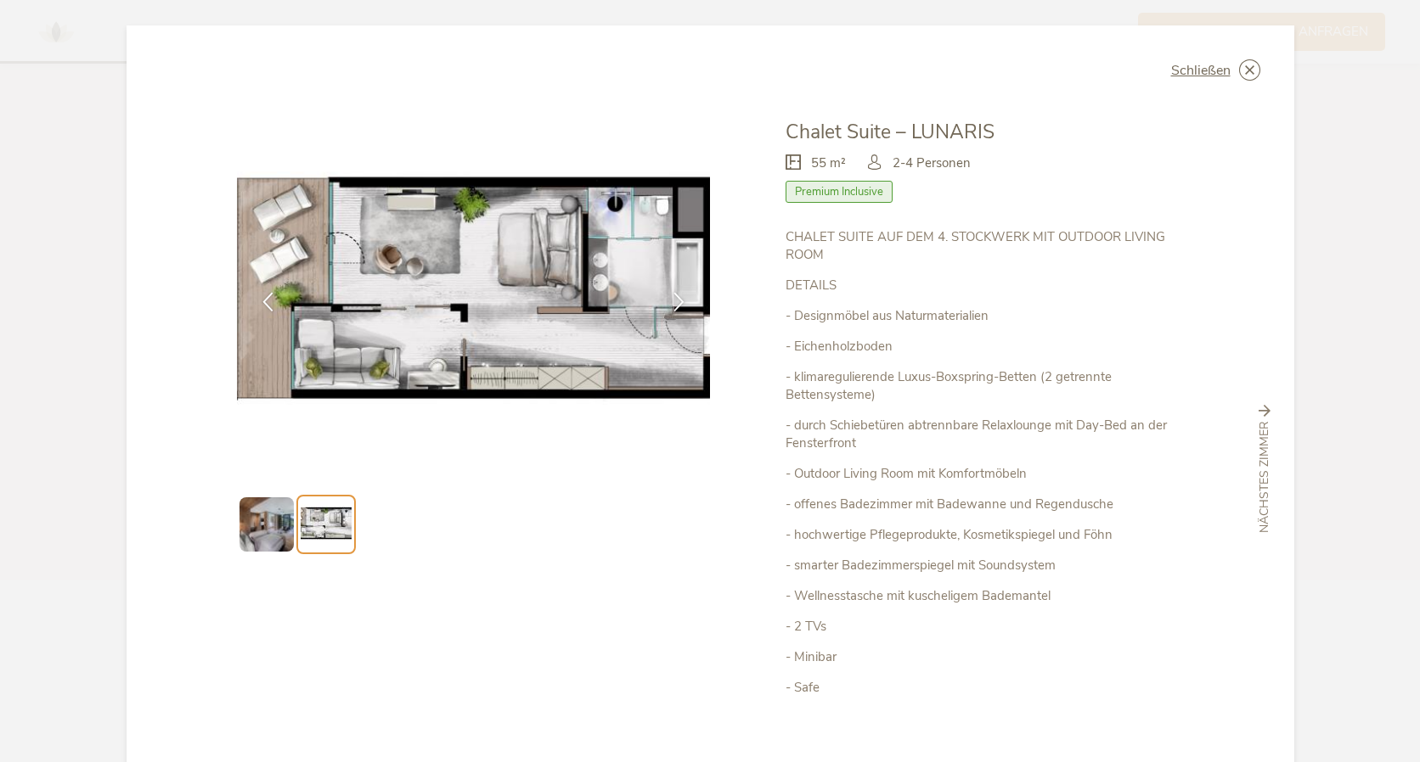
click at [1368, 287] on div "Schließen Chalet Suite – LUNARIS Premium Inclusive" at bounding box center [710, 381] width 1420 height 762
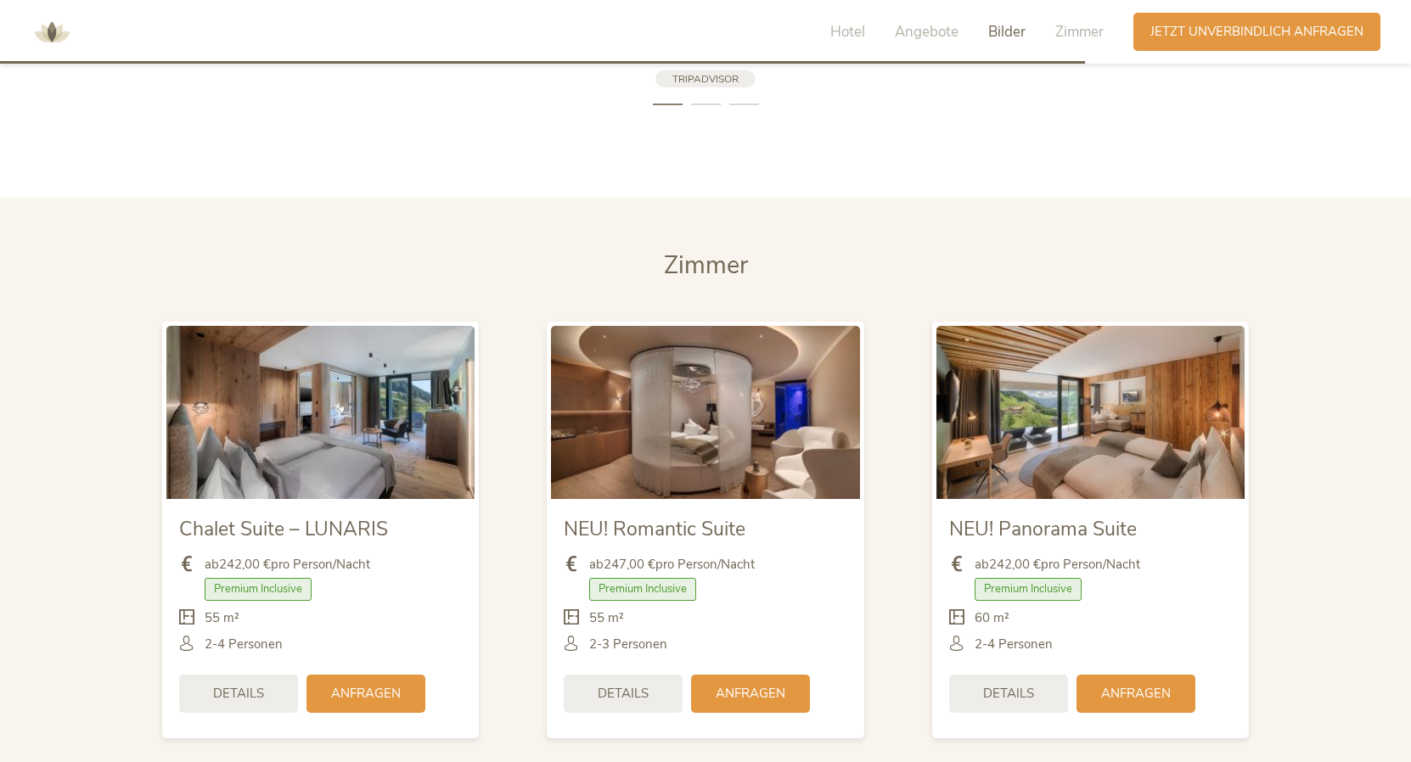
scroll to position [4118, 0]
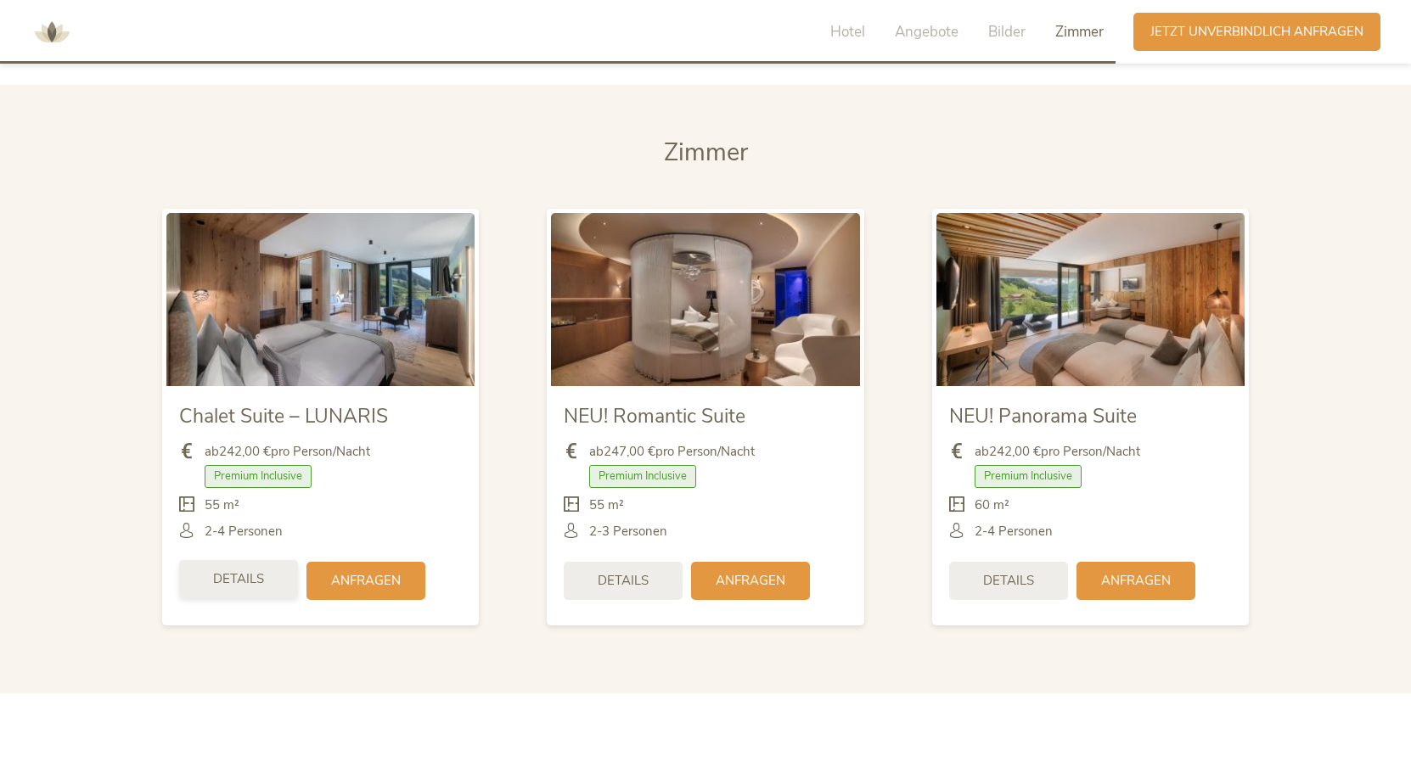
click at [236, 597] on div "Details" at bounding box center [238, 579] width 119 height 38
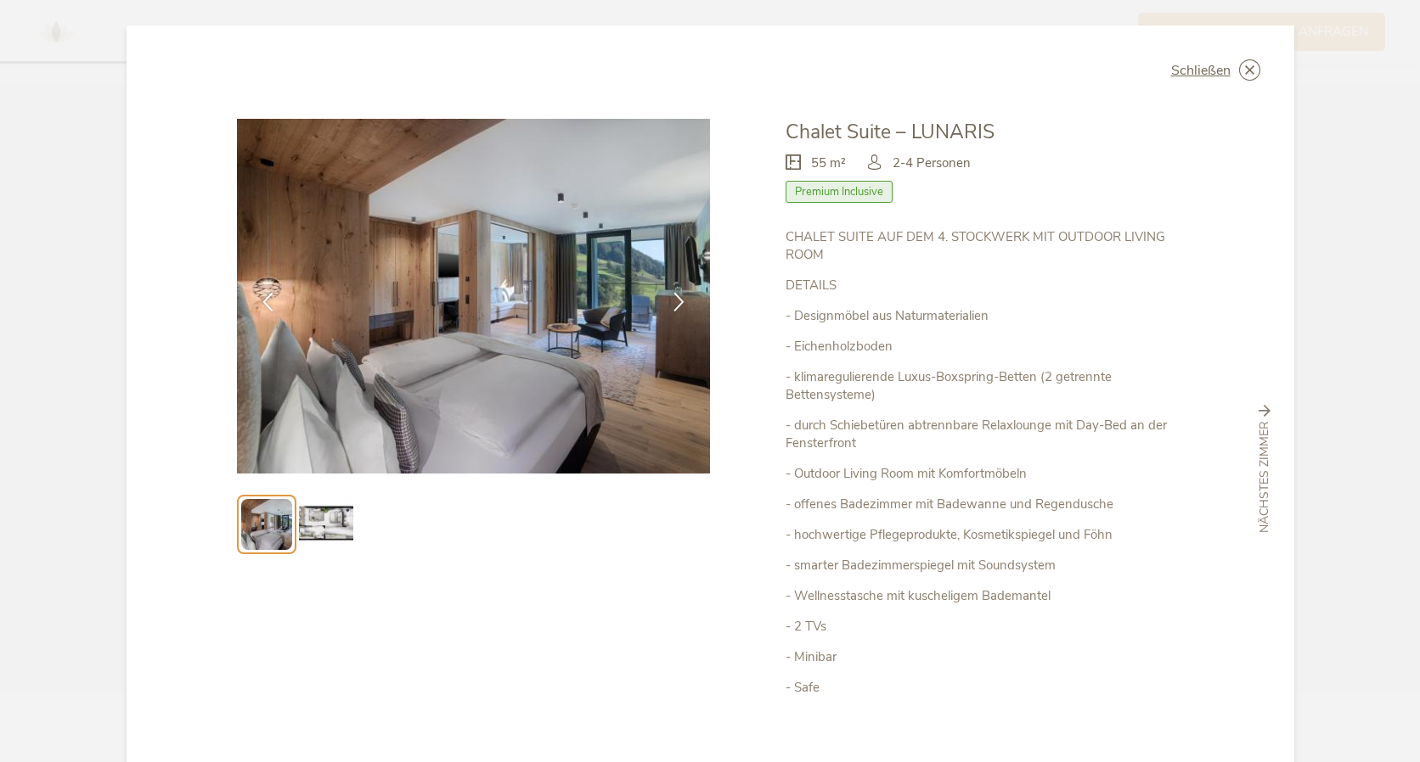
click at [70, 354] on div "Schließen Chalet Suite – LUNARIS Premium Inclusive" at bounding box center [710, 381] width 1420 height 762
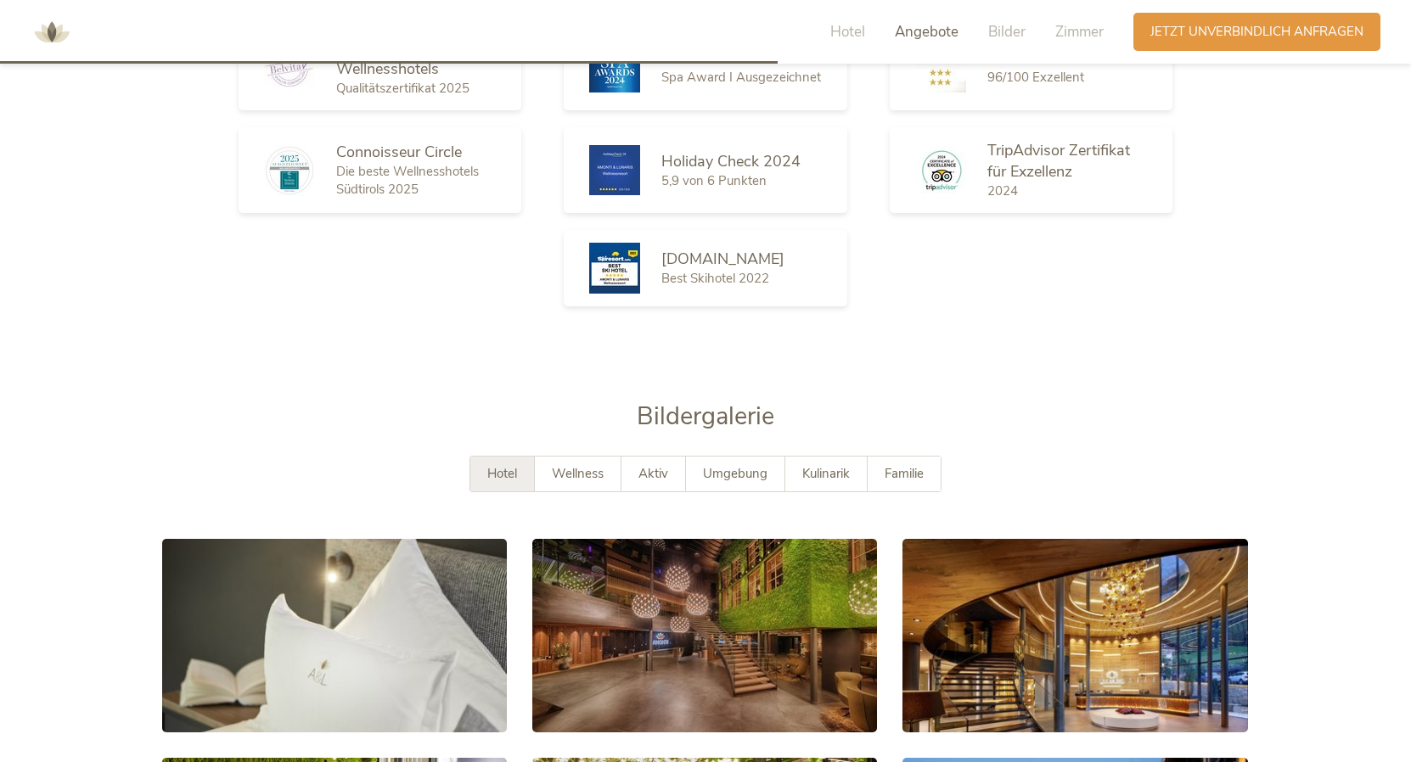
scroll to position [2646, 0]
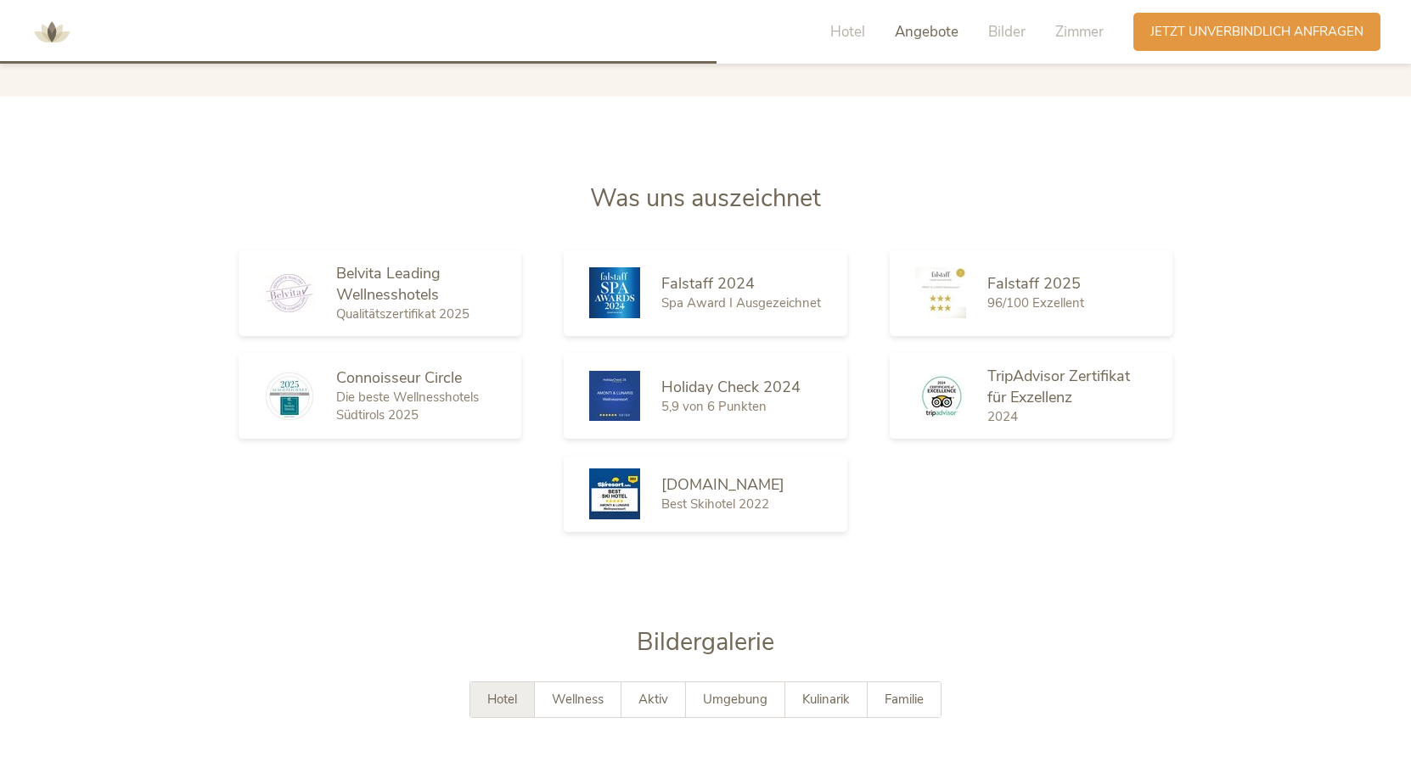
click at [855, 14] on div "Hotel Angebote Bilder Zimmer" at bounding box center [971, 32] width 324 height 38
click at [850, 35] on span "Hotel" at bounding box center [847, 32] width 35 height 20
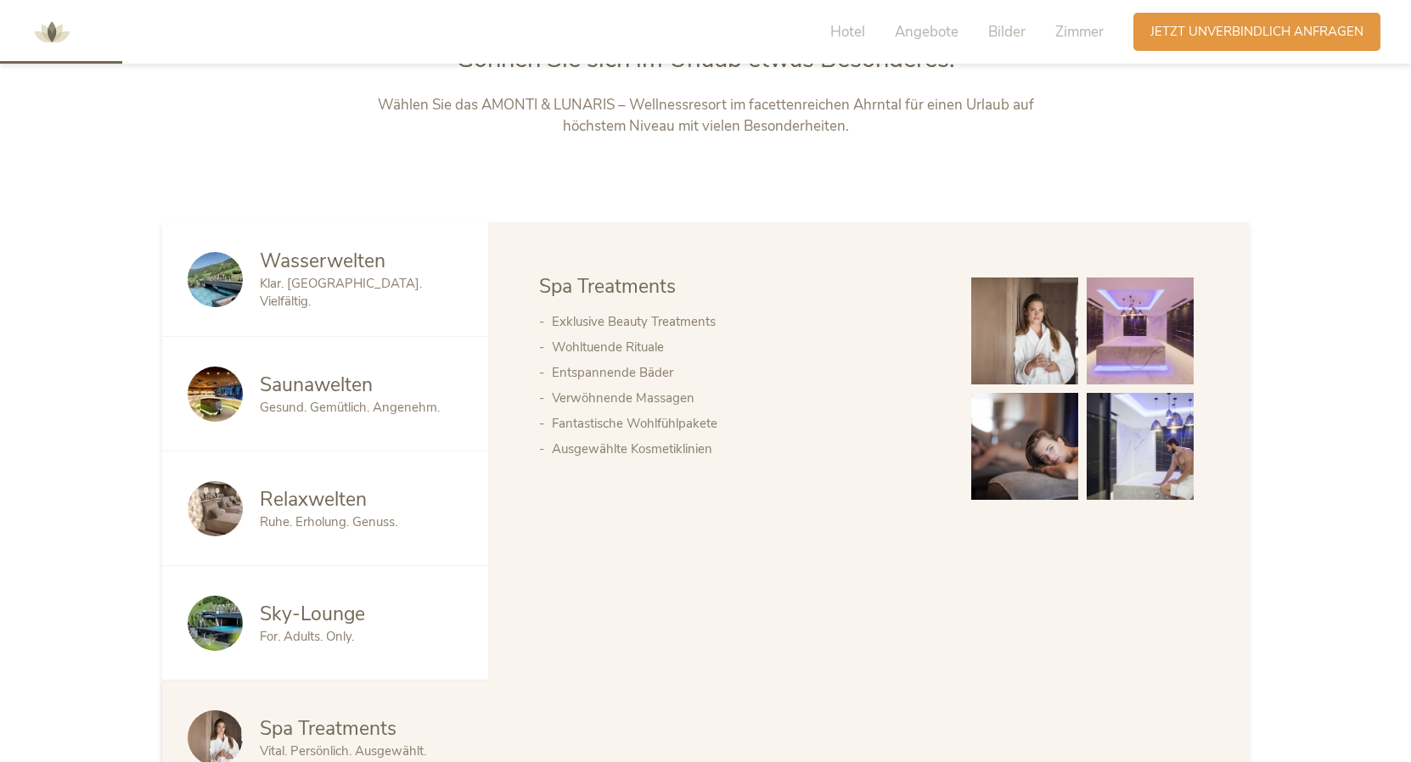
scroll to position [1019, 0]
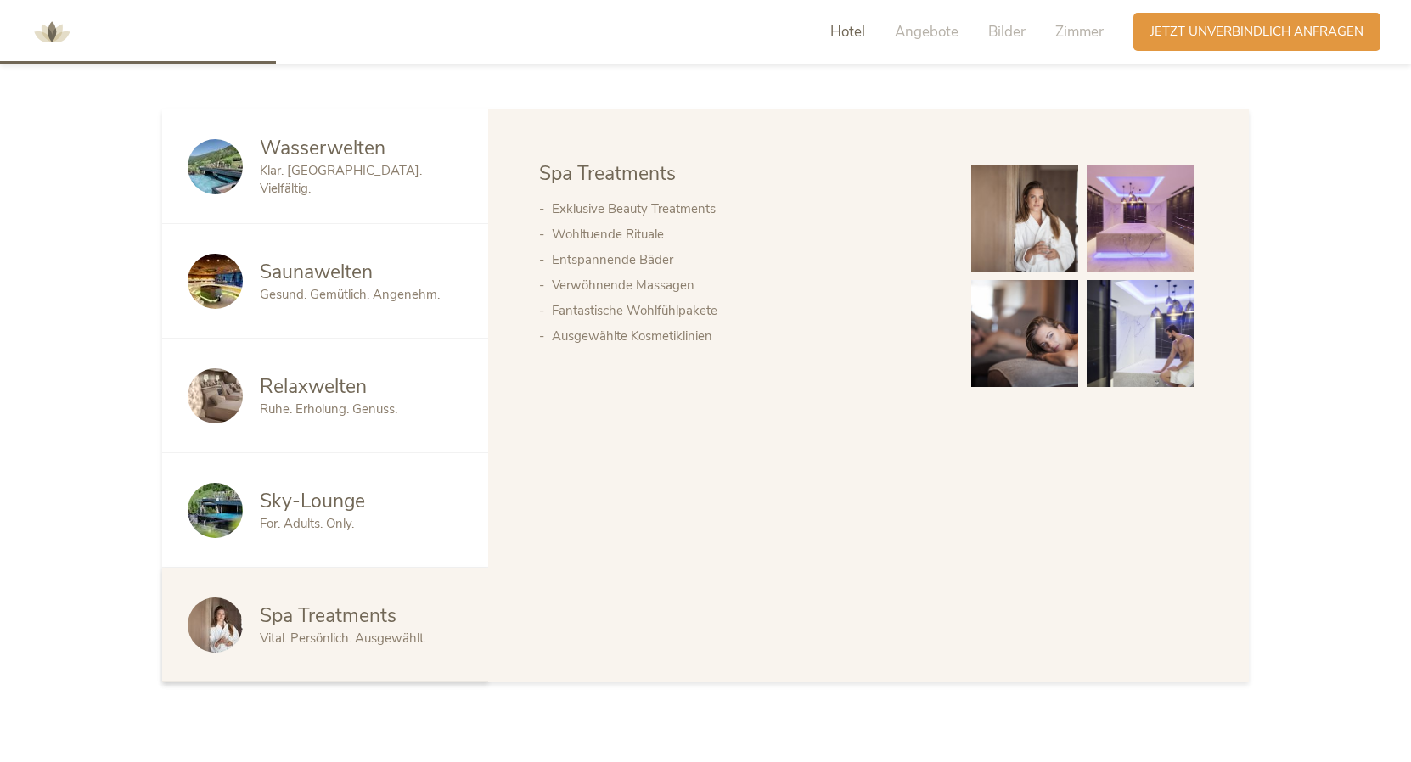
click at [320, 280] on span "Saunawelten" at bounding box center [316, 272] width 113 height 26
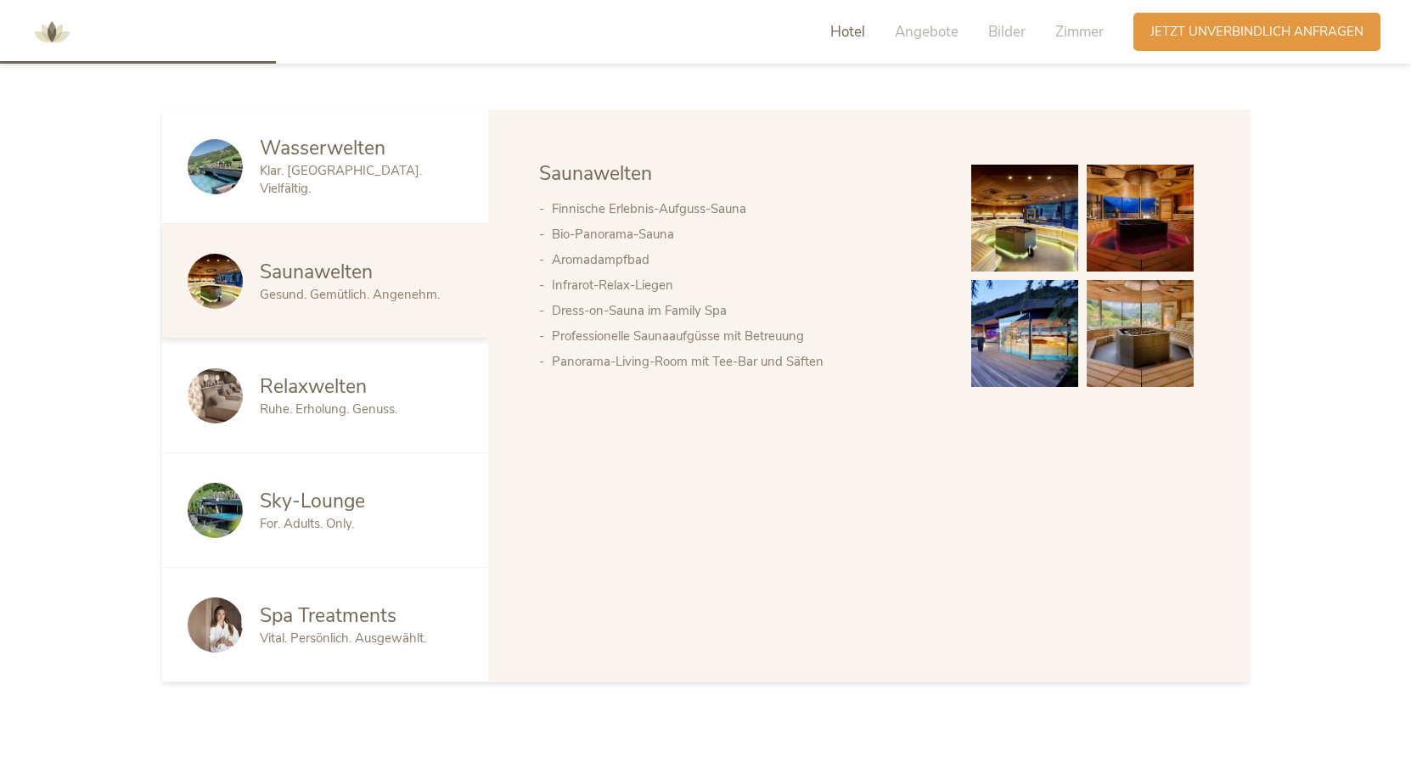
click at [296, 200] on div "Wasserwelten Klar. [GEOGRAPHIC_DATA]. Vielfältig." at bounding box center [325, 167] width 326 height 115
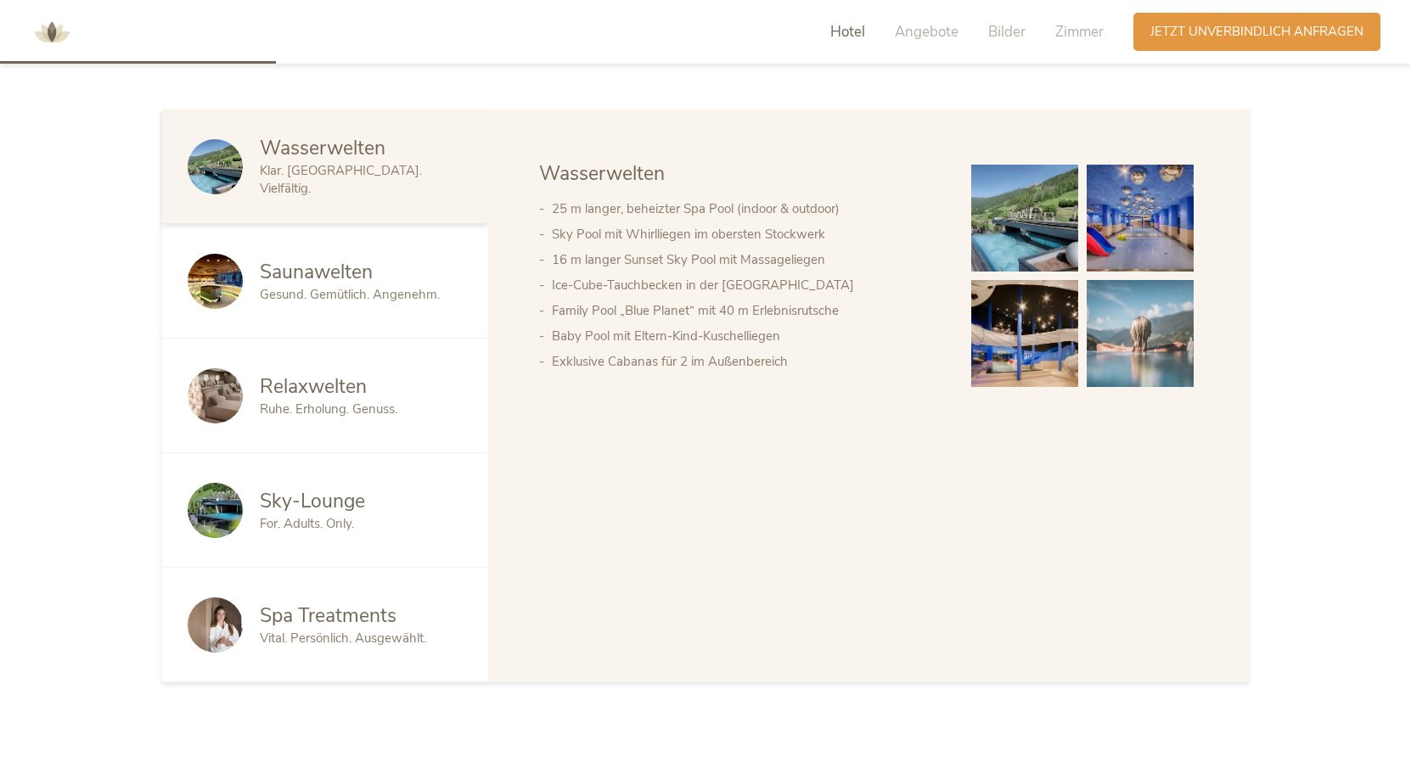
click at [1020, 213] on img at bounding box center [1024, 218] width 107 height 107
click at [279, 419] on div "Relaxwelten Ruhe. Erholung. Genuss." at bounding box center [325, 396] width 326 height 115
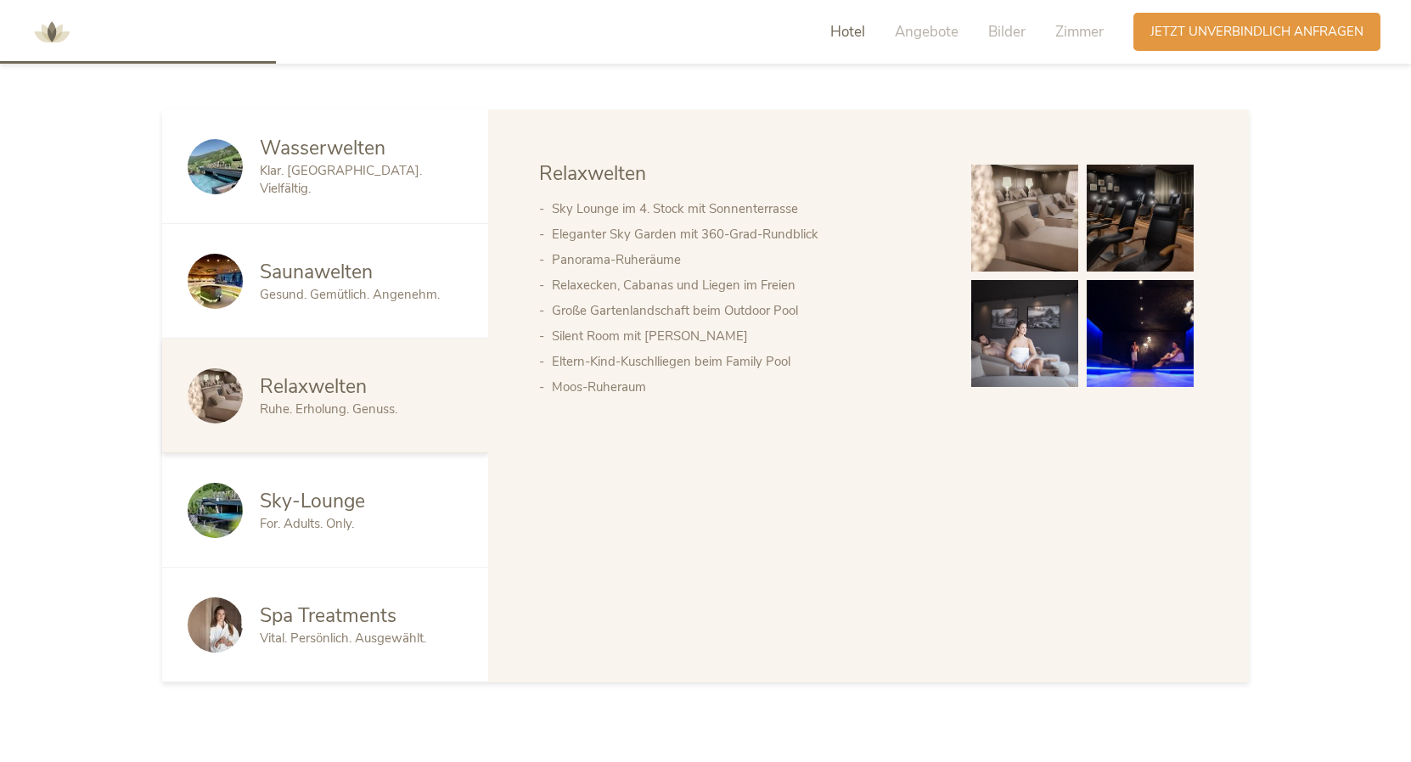
click at [1049, 183] on img at bounding box center [1024, 218] width 107 height 107
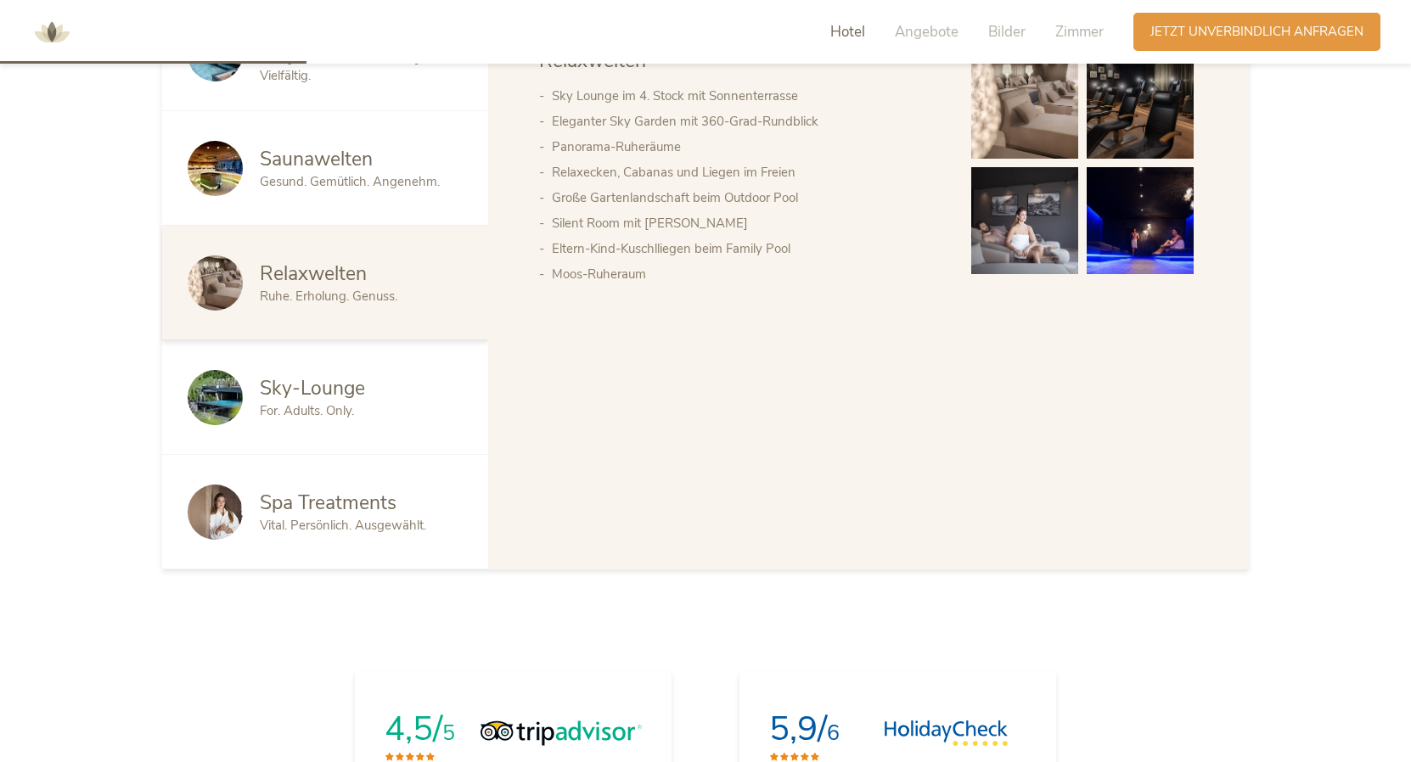
click at [385, 380] on div "Sky-Lounge" at bounding box center [361, 388] width 203 height 27
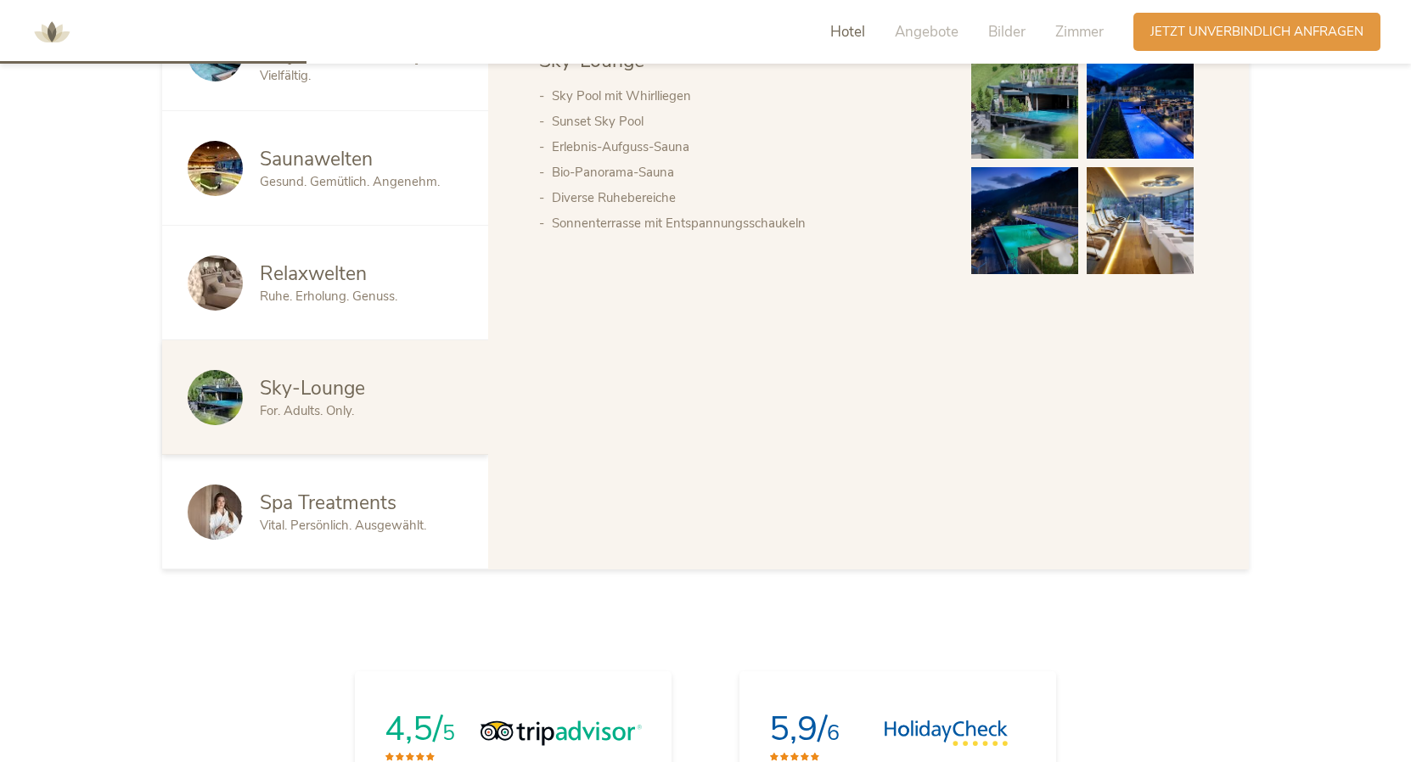
scroll to position [1019, 0]
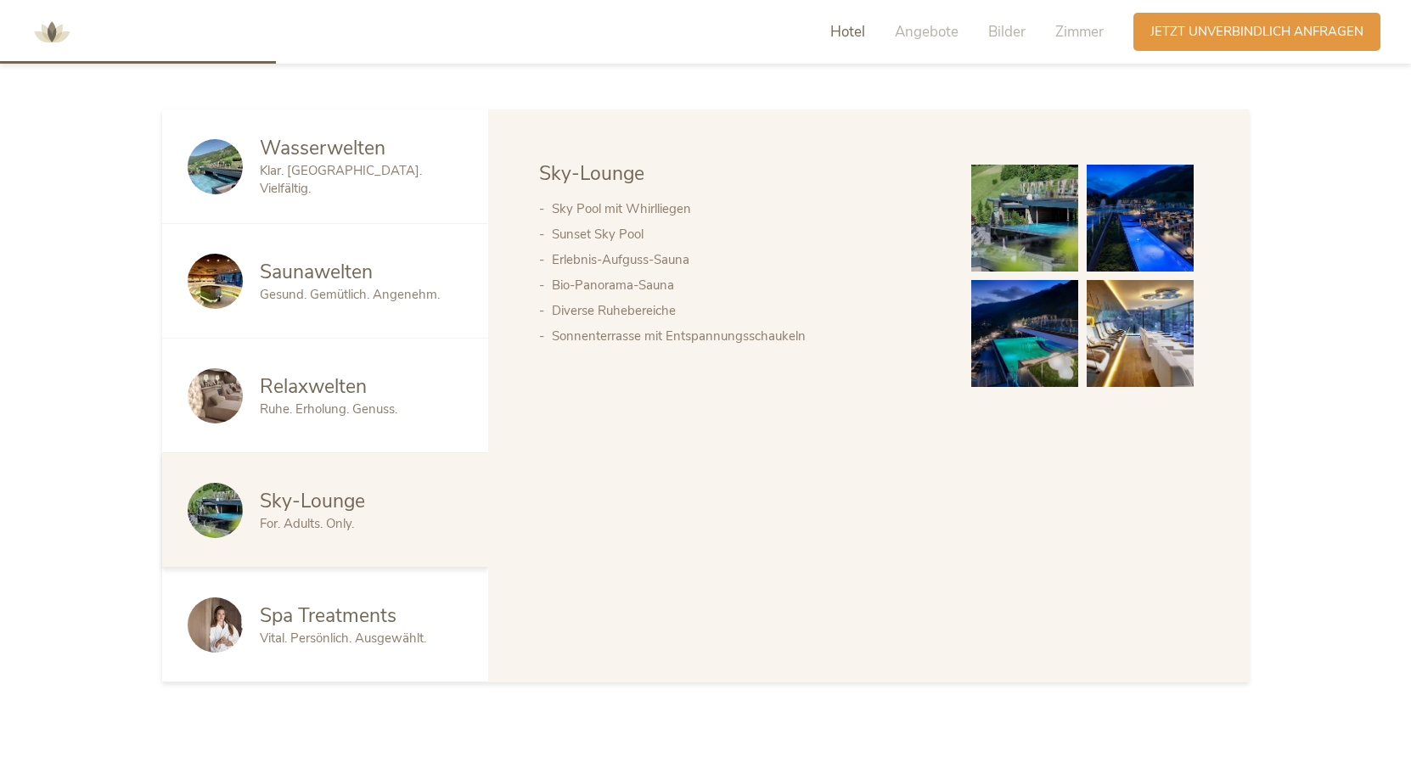
click at [1014, 229] on img at bounding box center [1024, 218] width 107 height 107
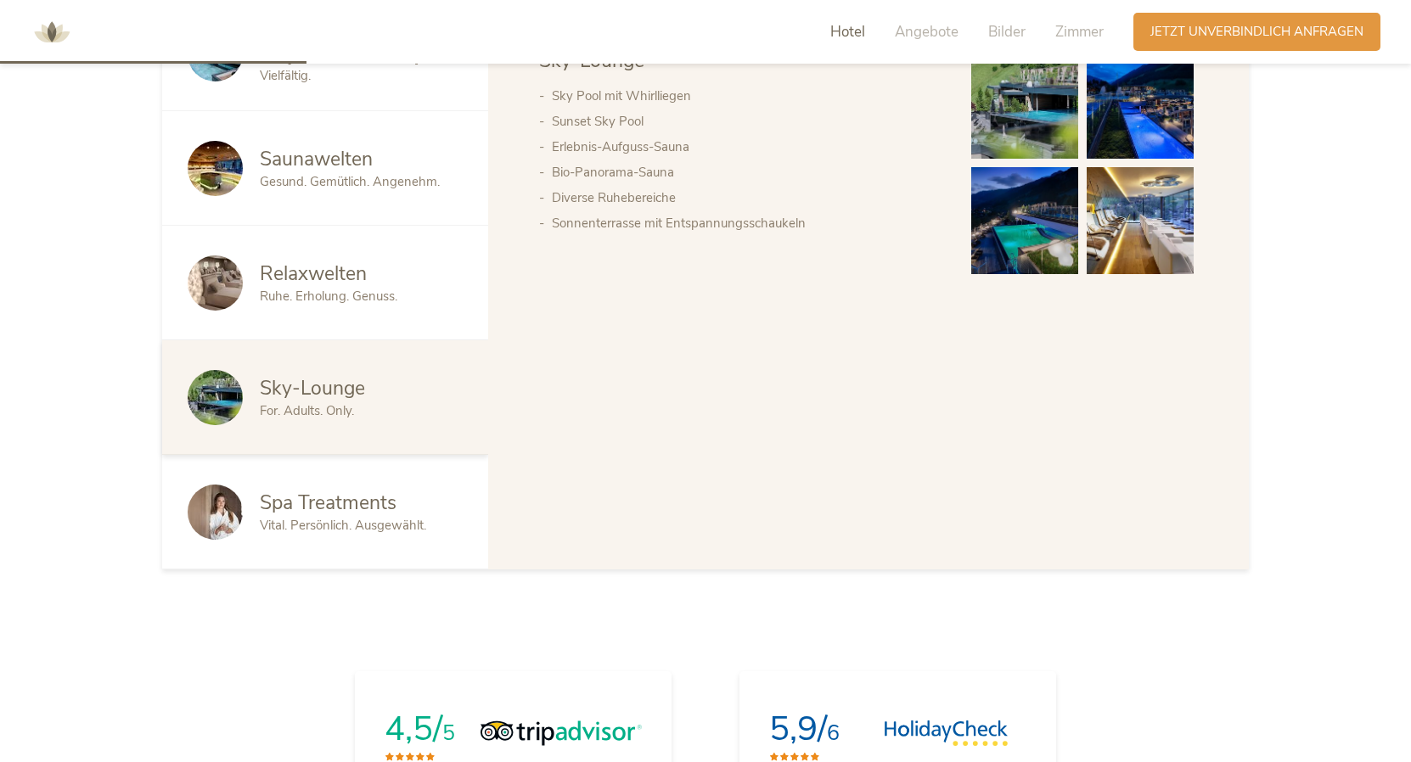
click at [415, 500] on div "Spa Treatments" at bounding box center [361, 503] width 203 height 27
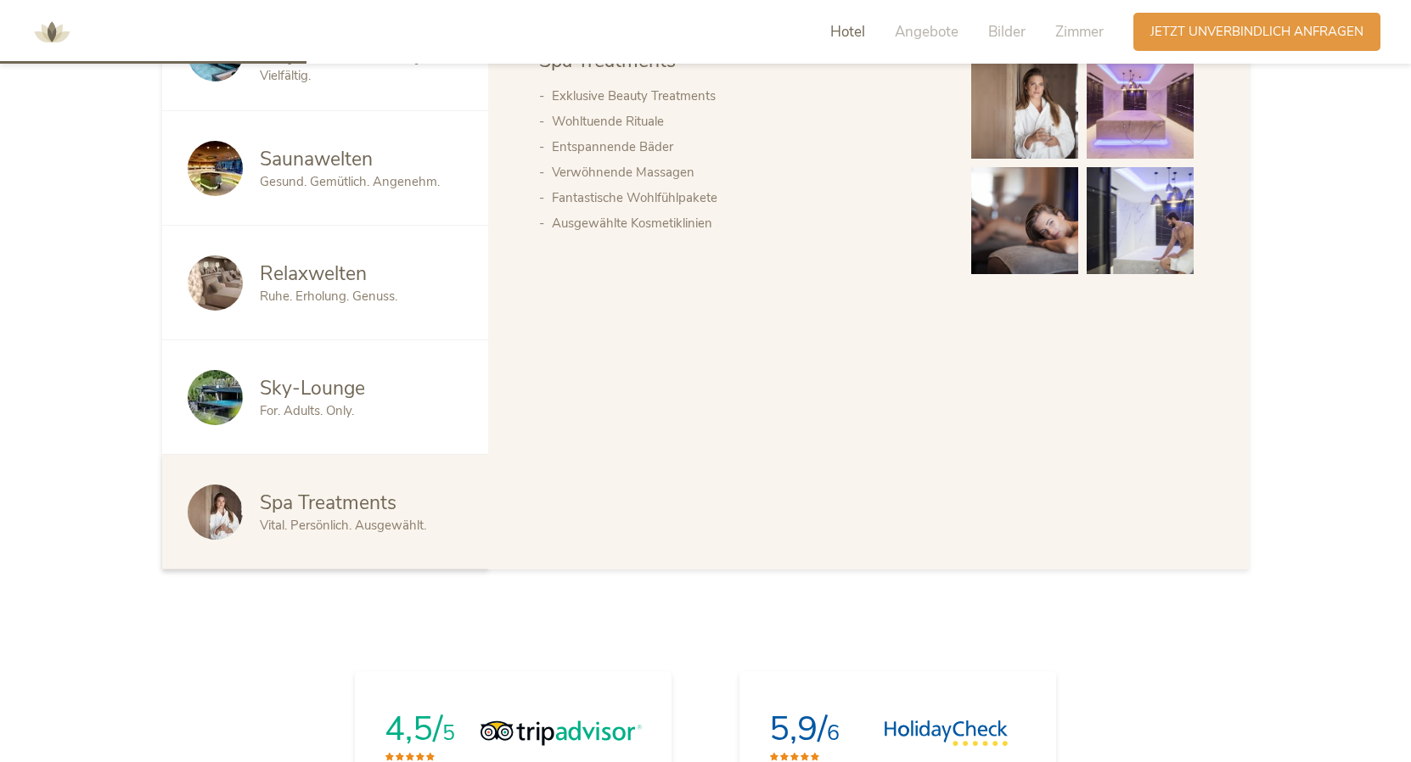
scroll to position [1019, 0]
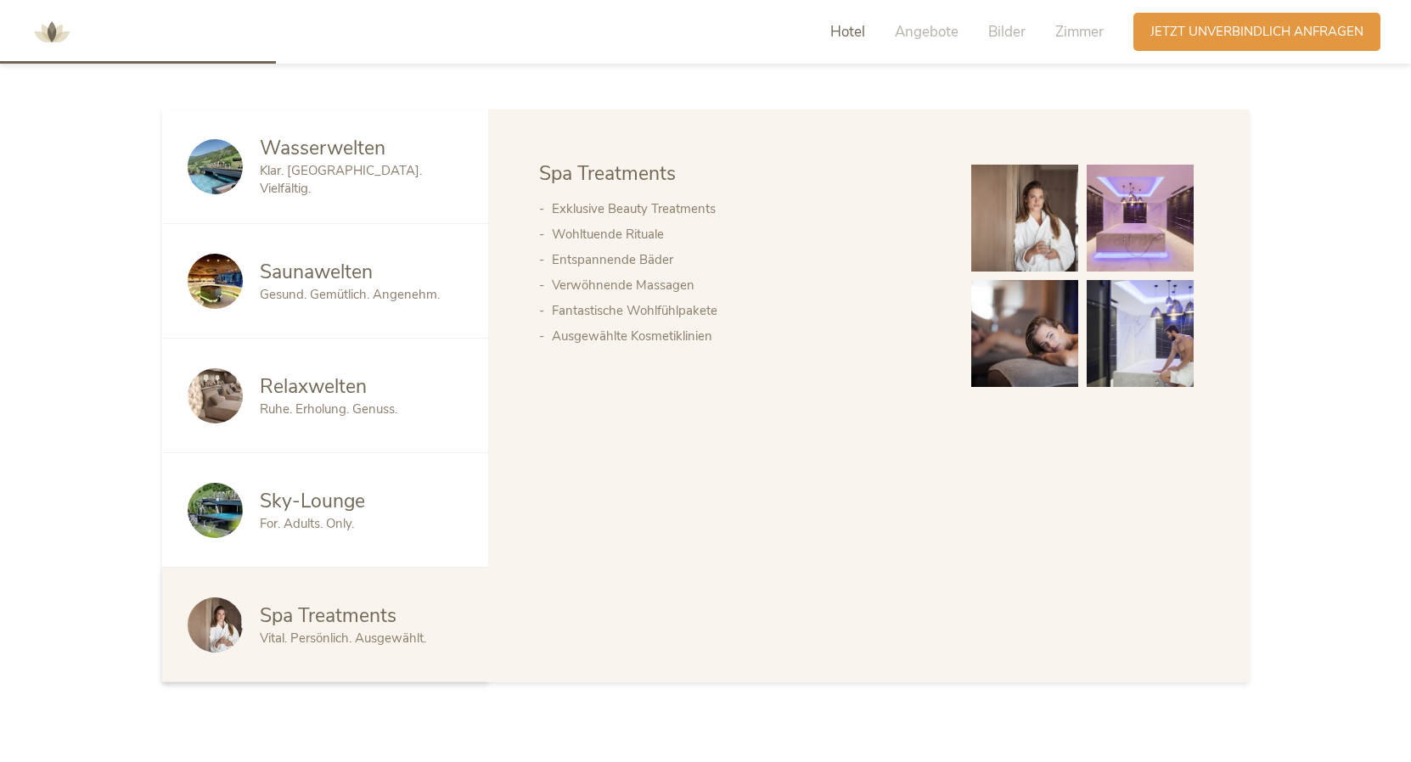
click at [1099, 216] on img at bounding box center [1140, 218] width 107 height 107
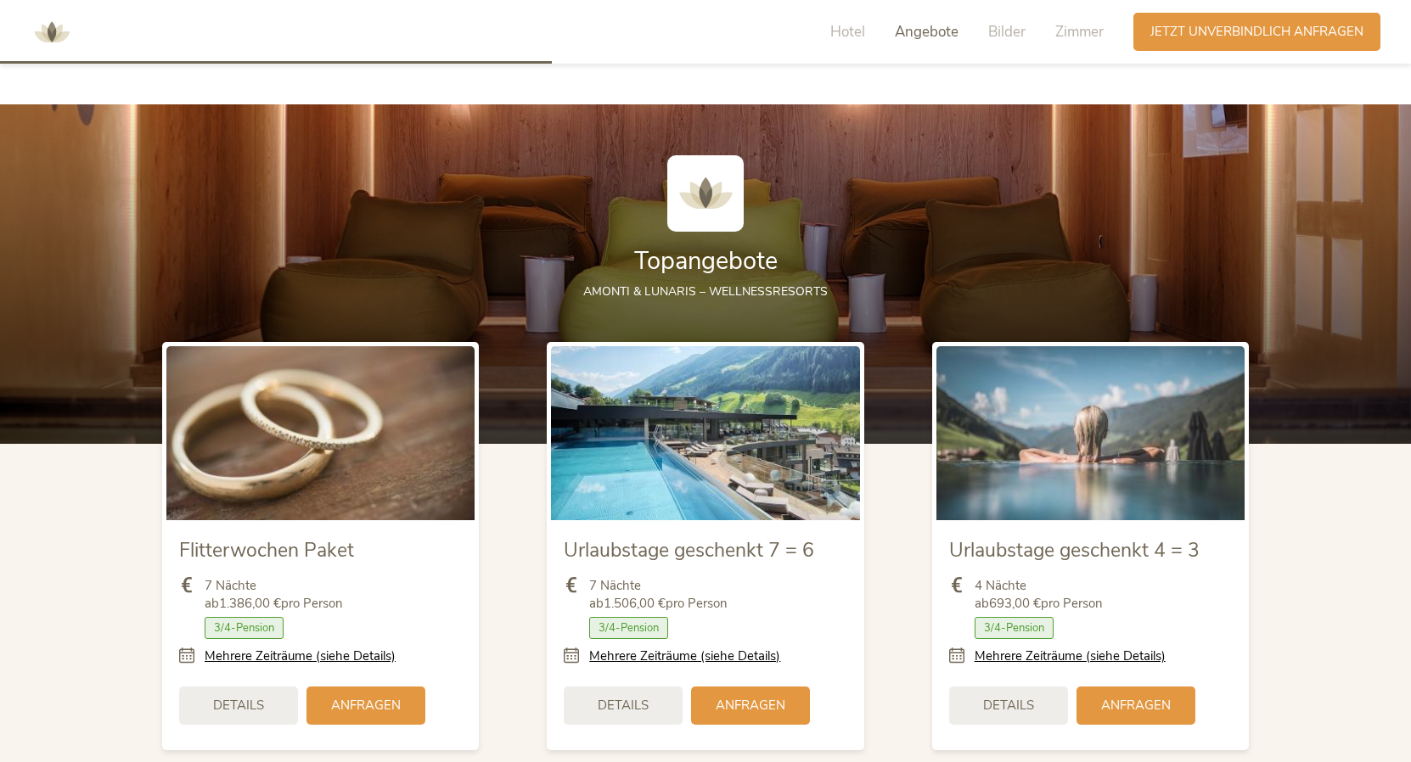
scroll to position [2038, 0]
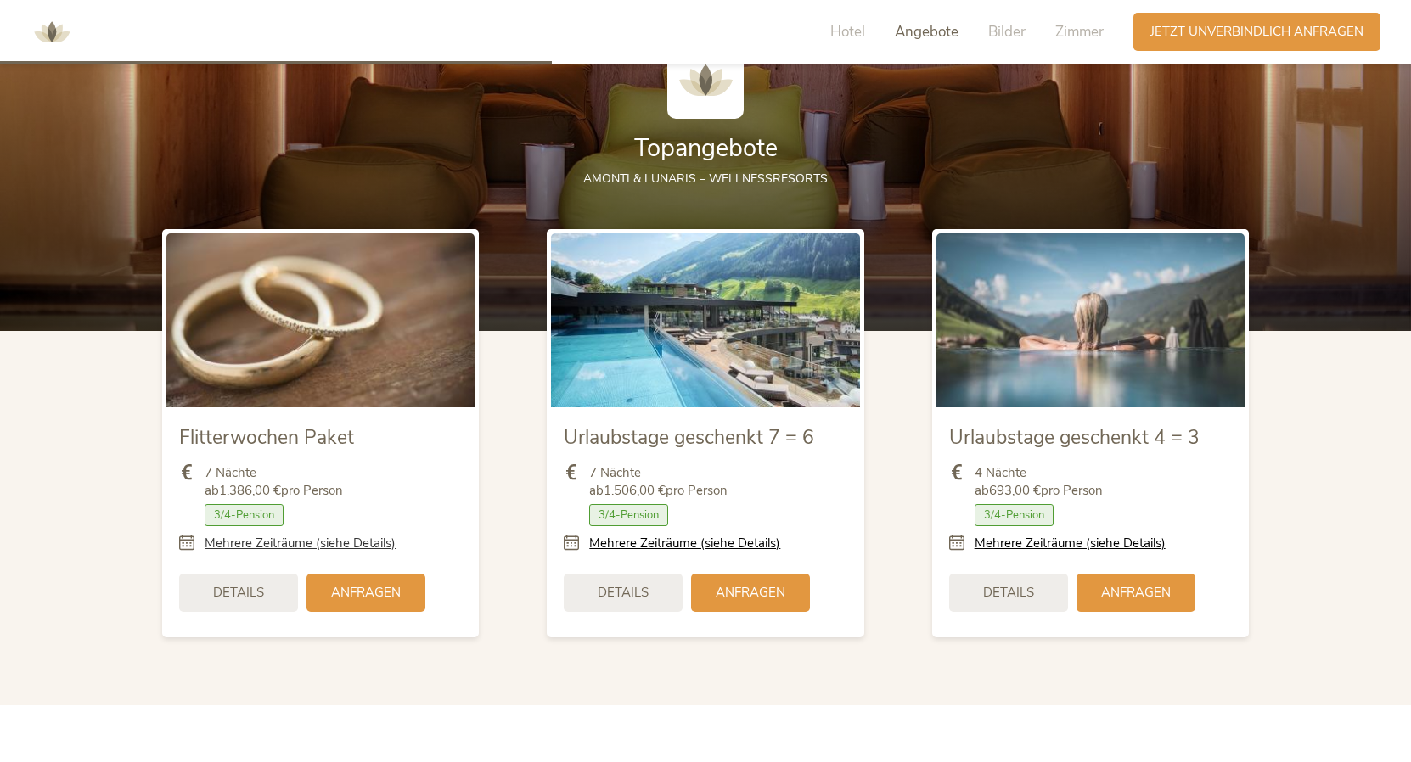
click at [270, 543] on link "Mehrere Zeiträume (siehe Details)" at bounding box center [300, 544] width 191 height 18
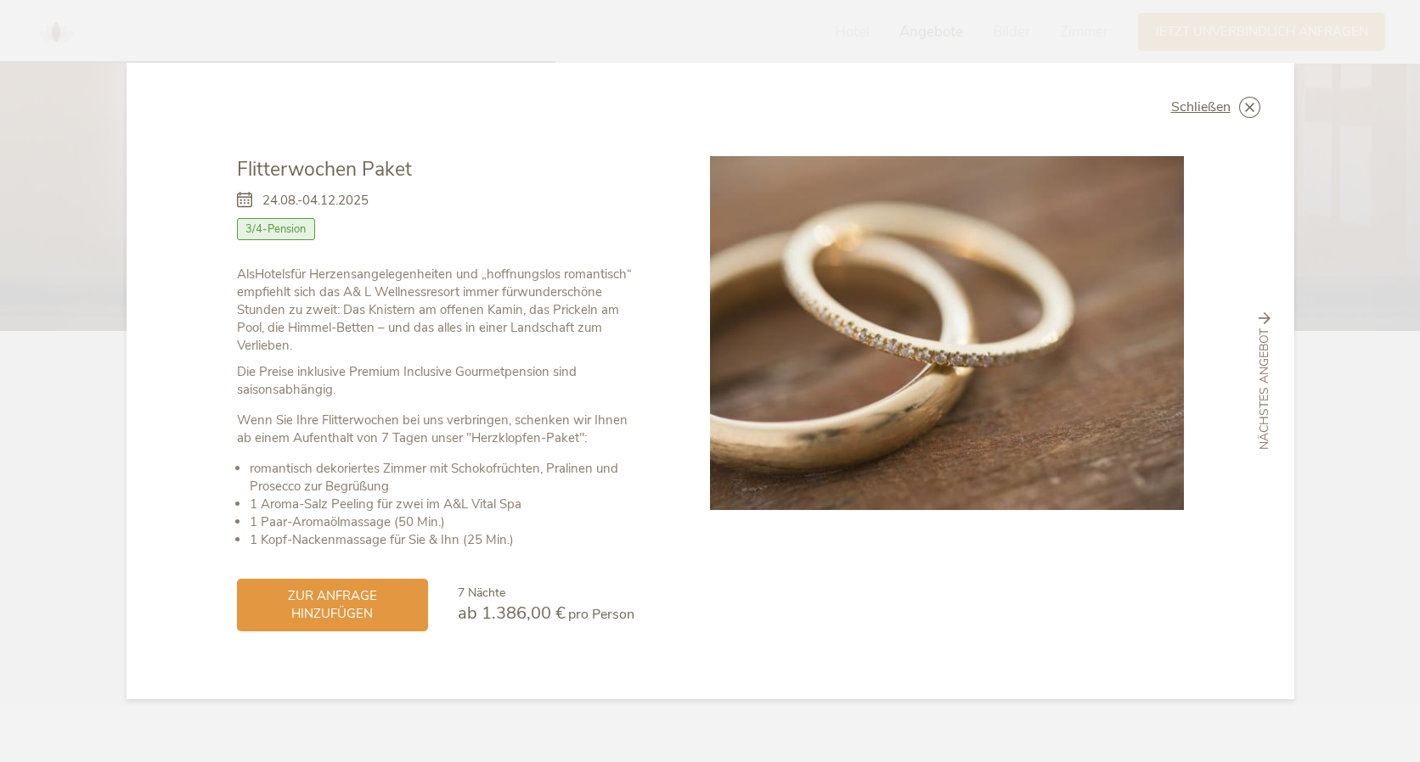
click at [57, 464] on div "Schließen Flitterwochen Paket [DATE]-[DATE] Halbpension Als" at bounding box center [710, 381] width 1420 height 762
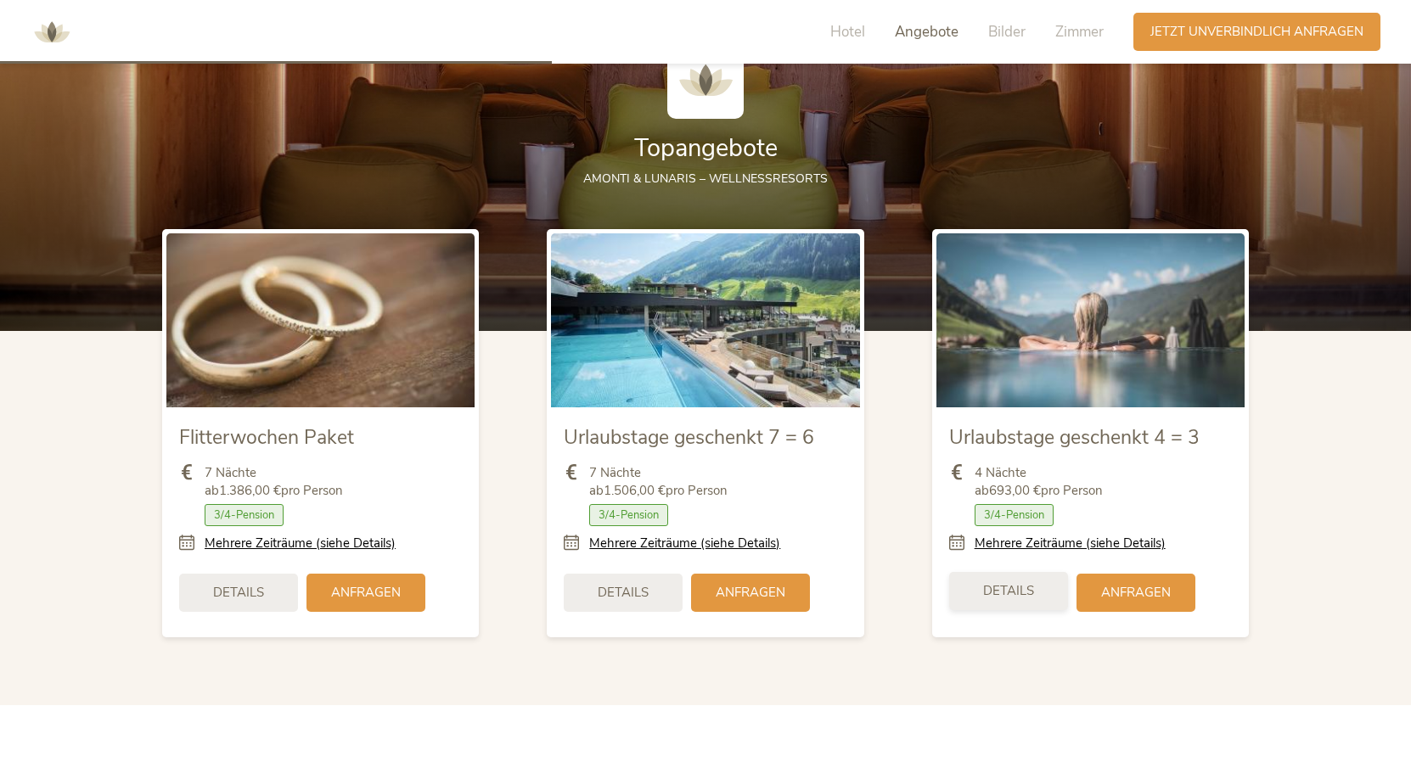
click at [1024, 586] on span "Details" at bounding box center [1008, 591] width 51 height 18
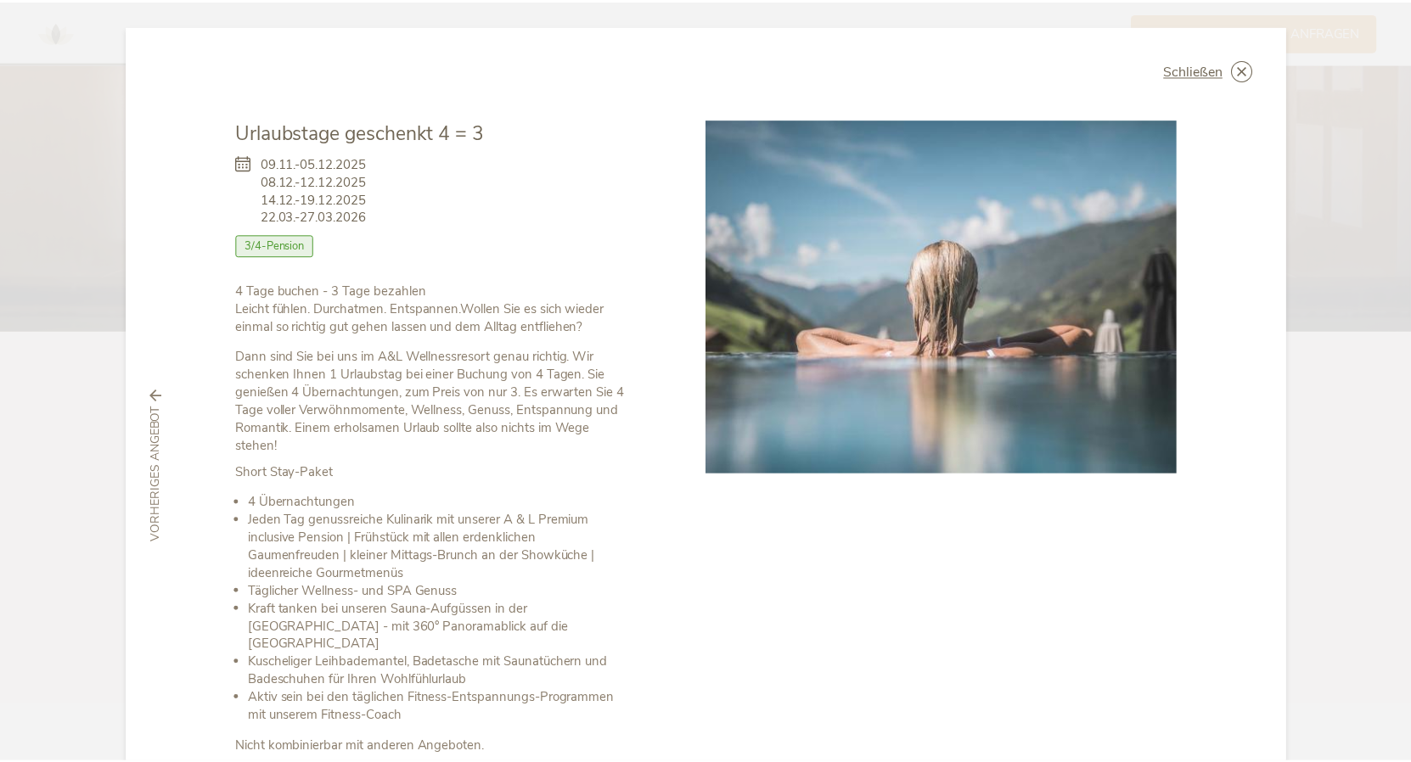
scroll to position [152, 0]
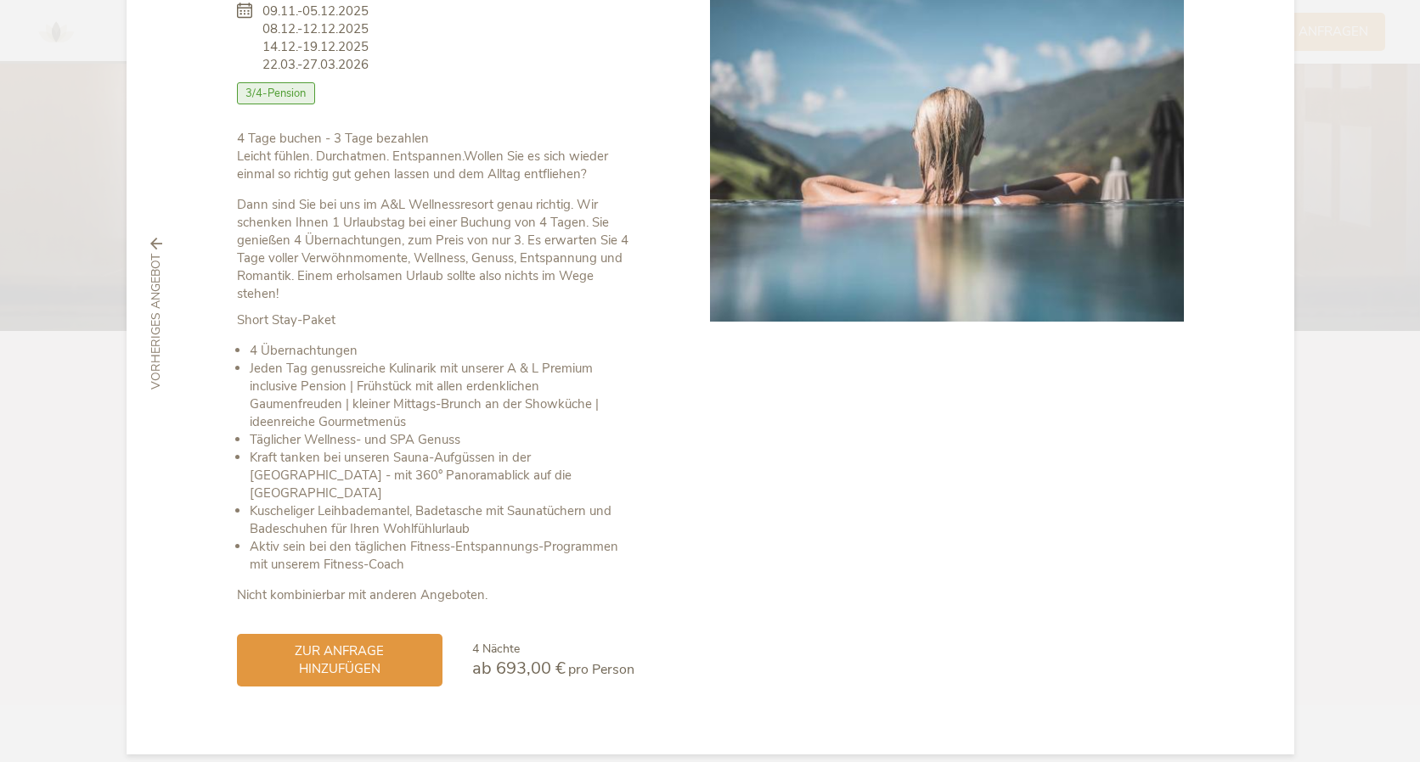
click at [69, 471] on div "Schließen Flitterwochen Paket [DATE]-[DATE] Halbpension Als" at bounding box center [710, 381] width 1420 height 762
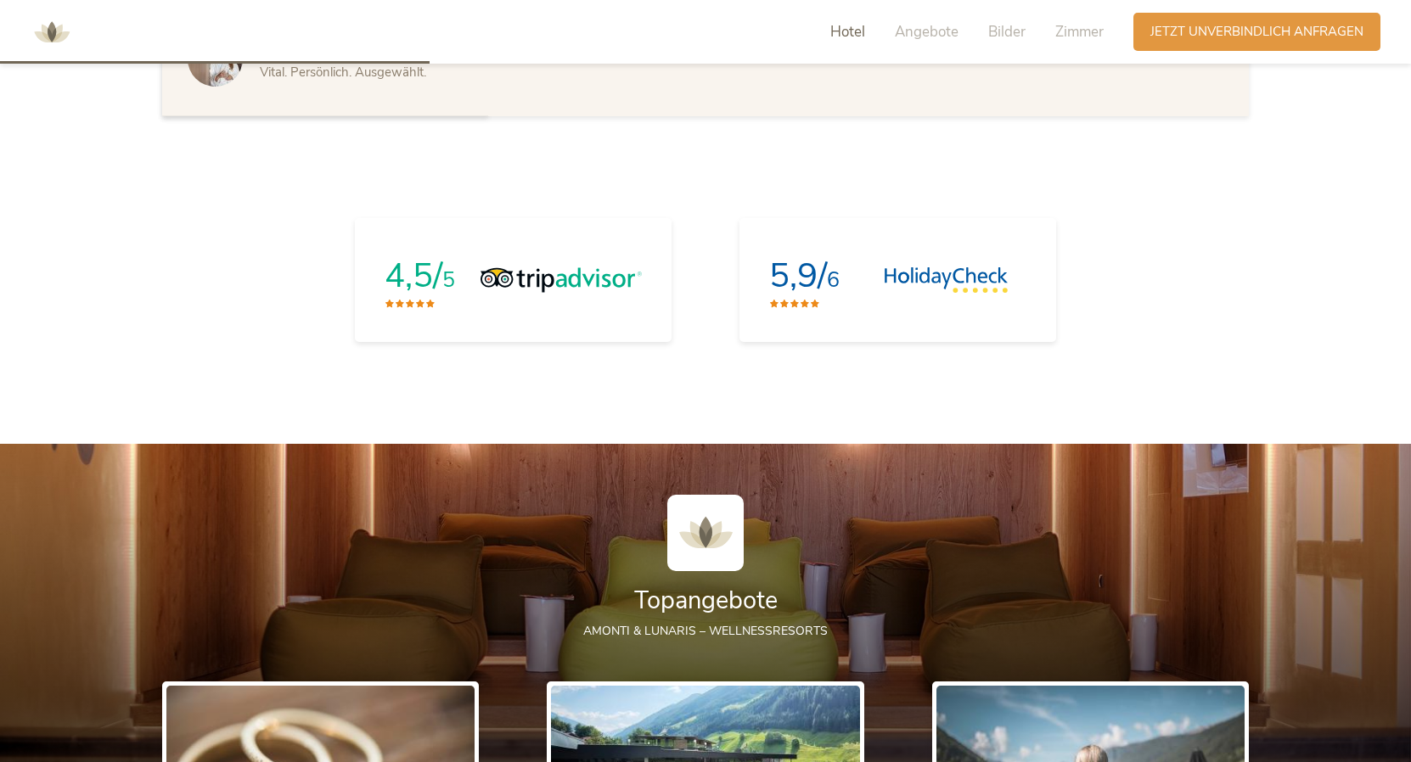
scroll to position [1246, 0]
